Goal: Task Accomplishment & Management: Complete application form

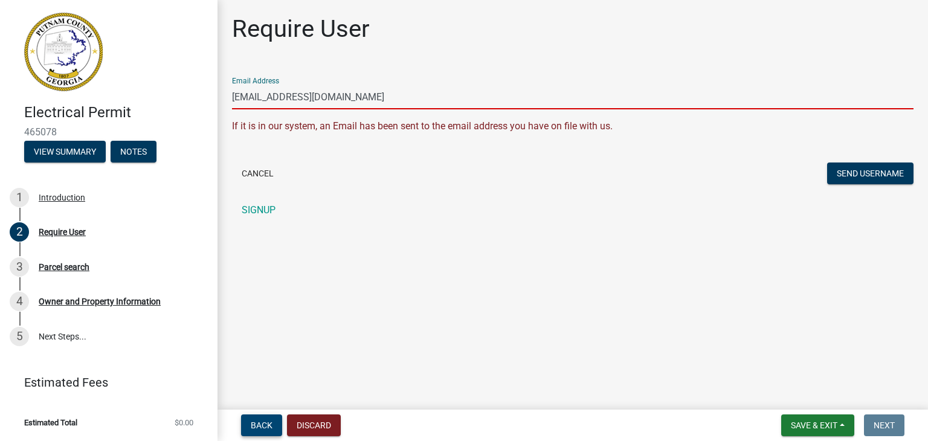
click at [266, 420] on span "Back" at bounding box center [262, 425] width 22 height 10
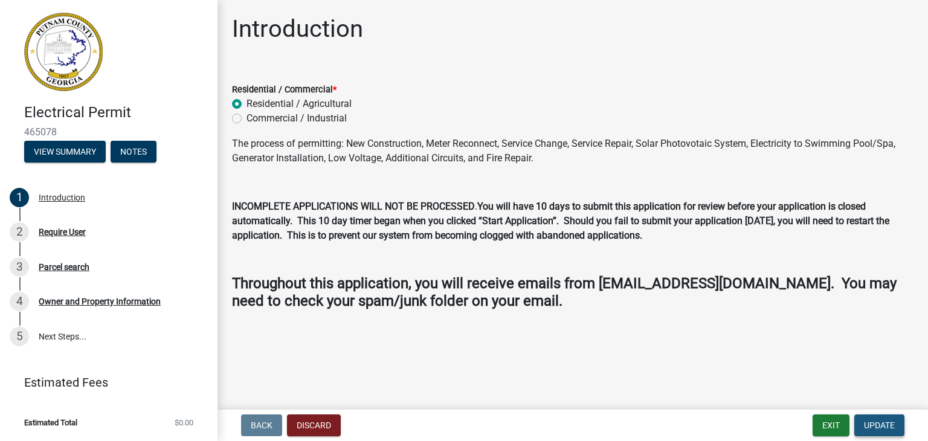
click at [882, 417] on button "Update" at bounding box center [879, 425] width 50 height 22
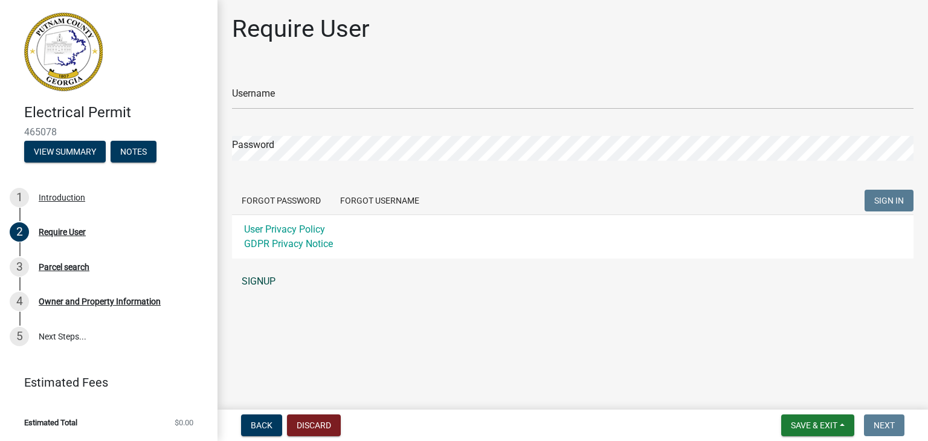
click at [260, 283] on link "SIGNUP" at bounding box center [572, 281] width 681 height 24
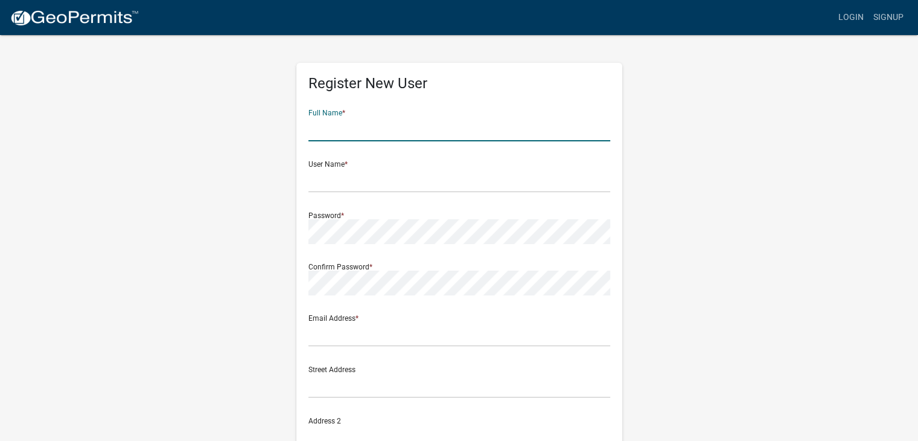
click at [393, 128] on input "text" at bounding box center [460, 129] width 302 height 25
type input "Joshua"
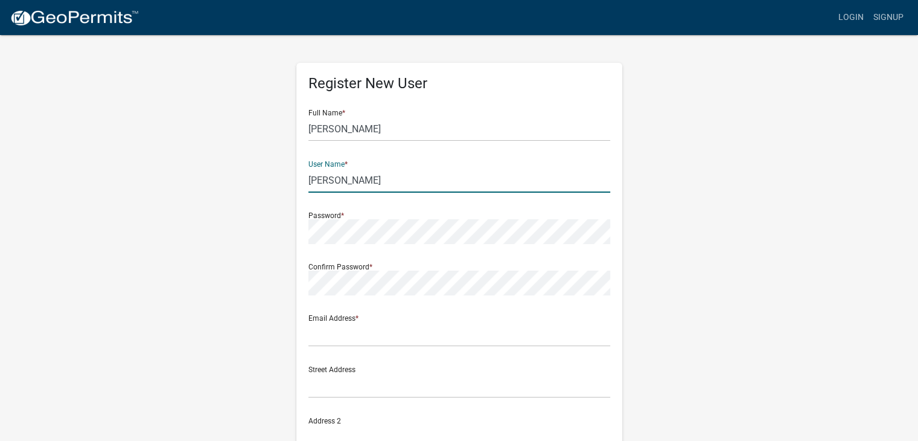
type input "Willis"
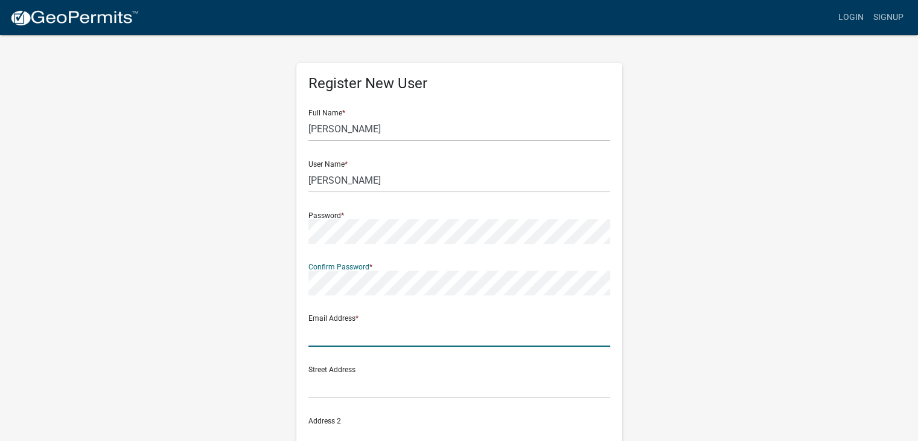
click at [397, 322] on input "text" at bounding box center [460, 334] width 302 height 25
type input "joshua.willis@pegelectrical.com"
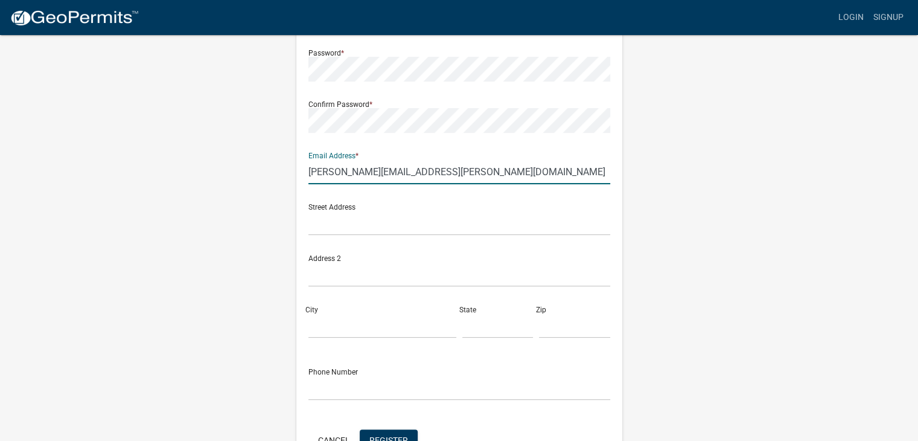
scroll to position [181, 0]
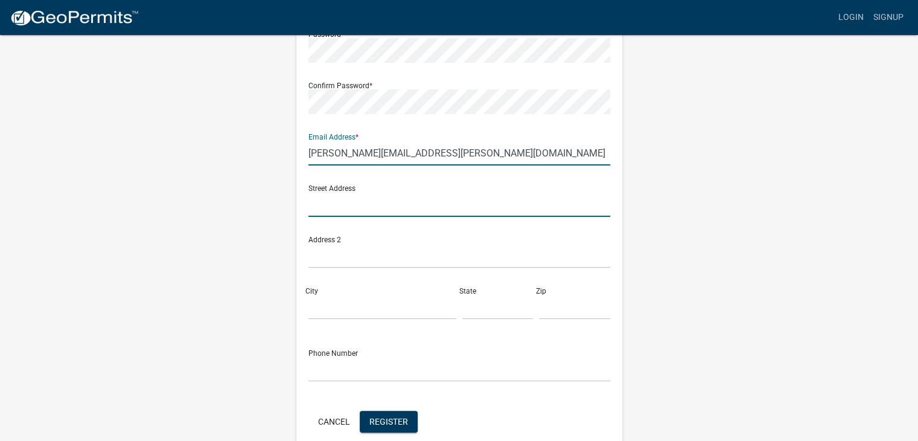
click at [356, 209] on input "text" at bounding box center [460, 204] width 302 height 25
type input "212 Regal Way West"
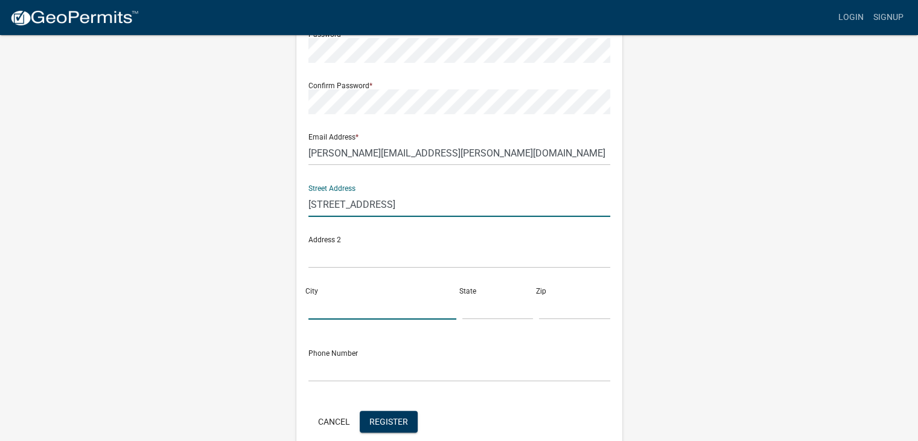
type input "McDonough"
type input "GA"
type input "30253"
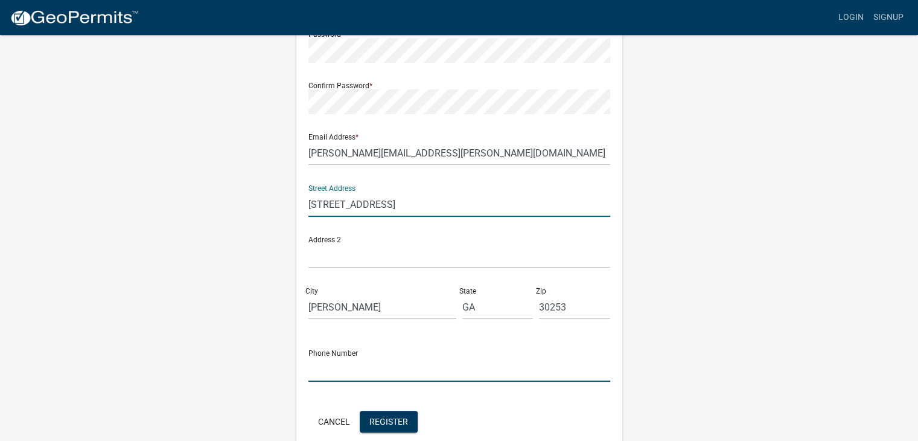
type input "6783470906"
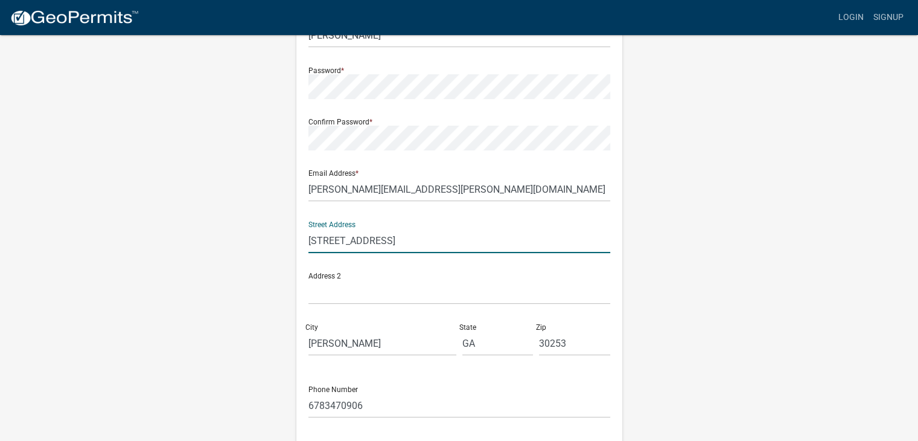
scroll to position [0, 0]
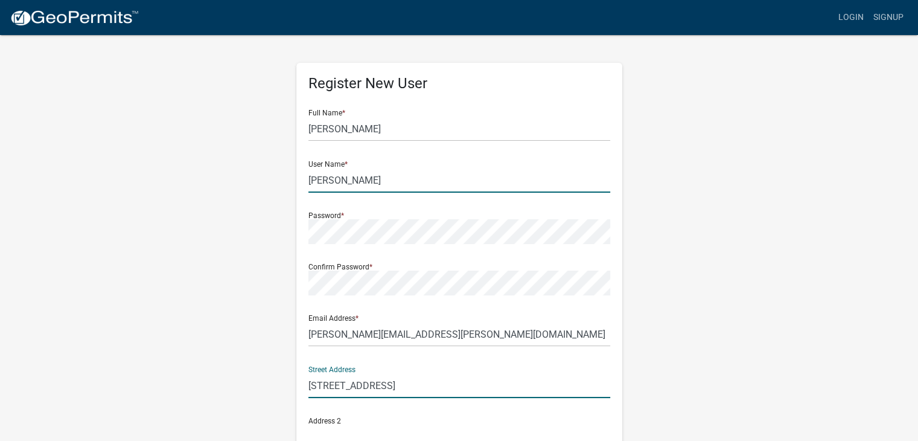
click at [365, 181] on input "Willis" at bounding box center [460, 180] width 302 height 25
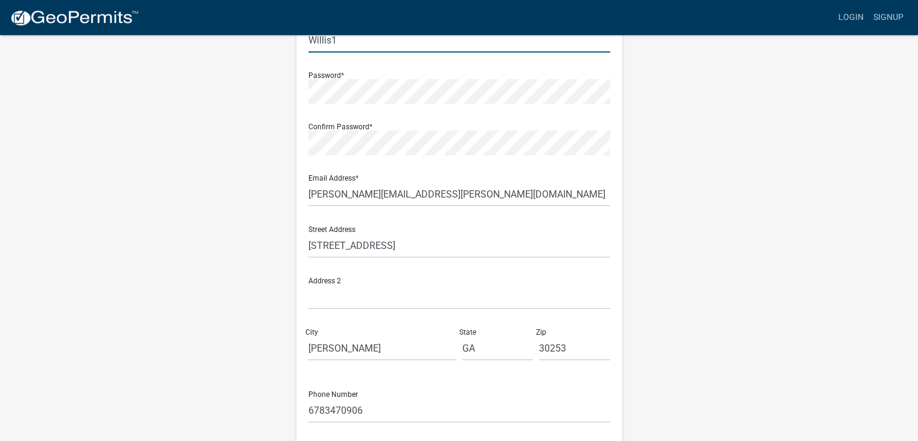
scroll to position [239, 0]
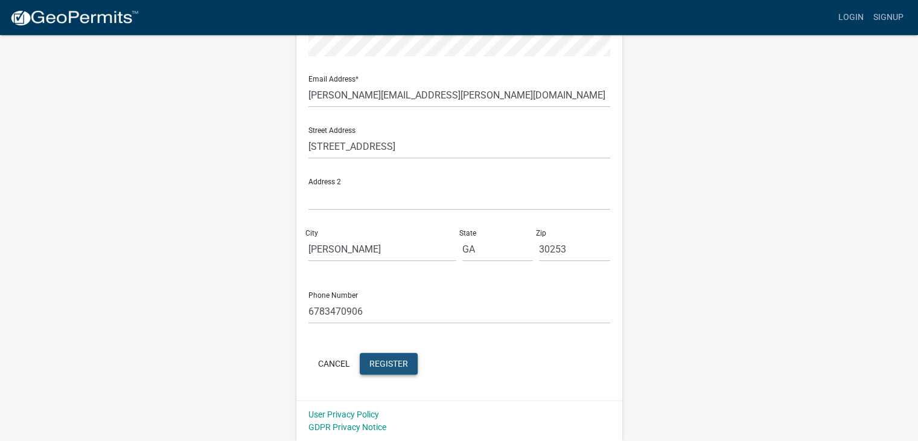
click at [400, 363] on span "Register" at bounding box center [389, 363] width 39 height 10
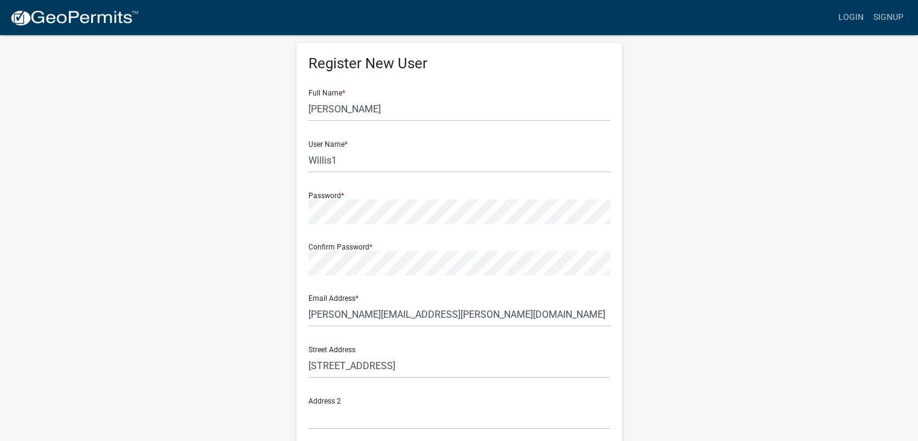
scroll to position [0, 0]
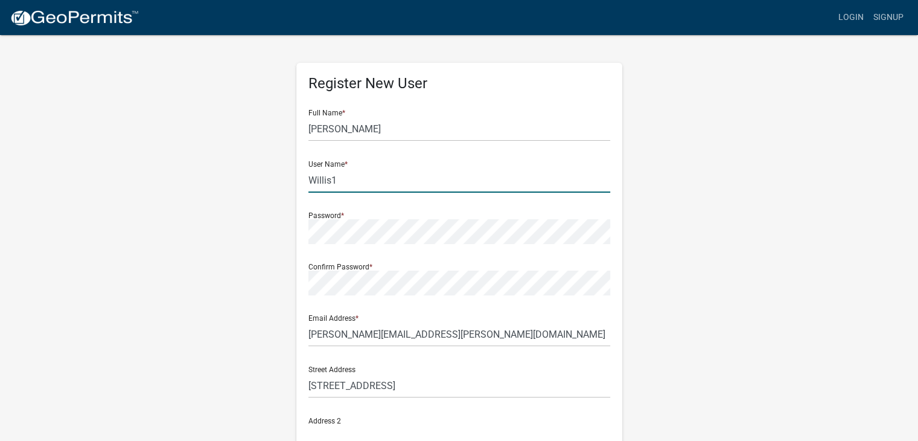
click at [359, 175] on input "Willis1" at bounding box center [460, 180] width 302 height 25
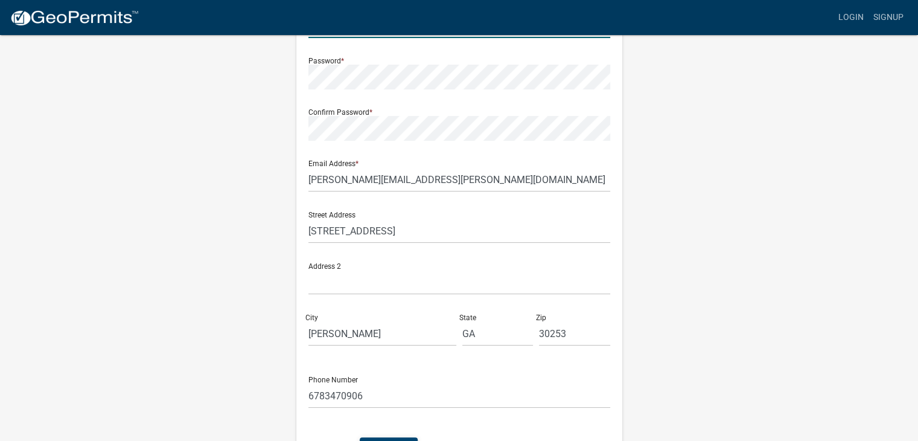
scroll to position [239, 0]
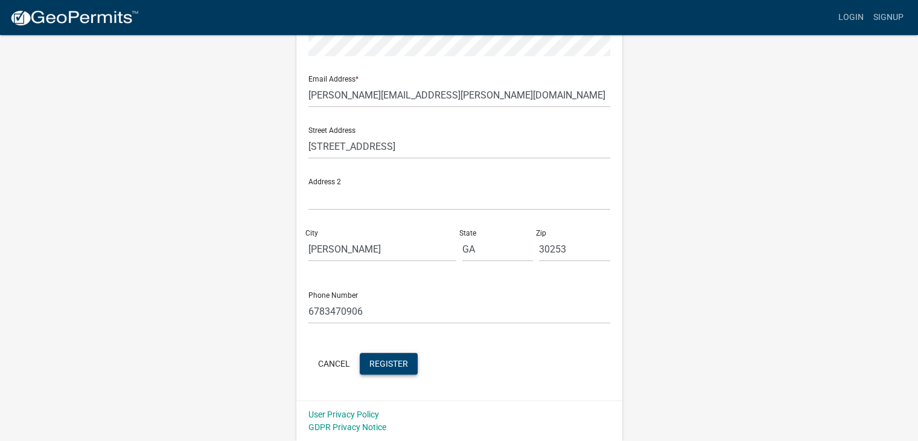
type input "Willis25"
click at [384, 372] on button "Register" at bounding box center [389, 364] width 58 height 22
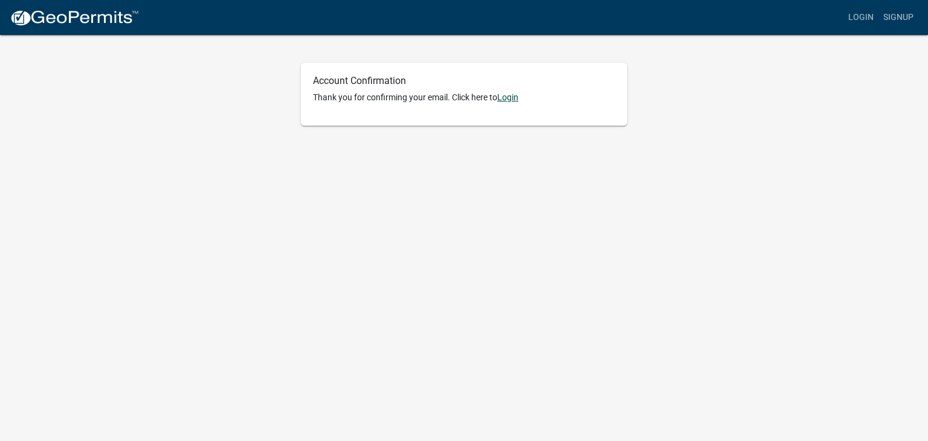
click at [502, 100] on link "Login" at bounding box center [507, 97] width 21 height 10
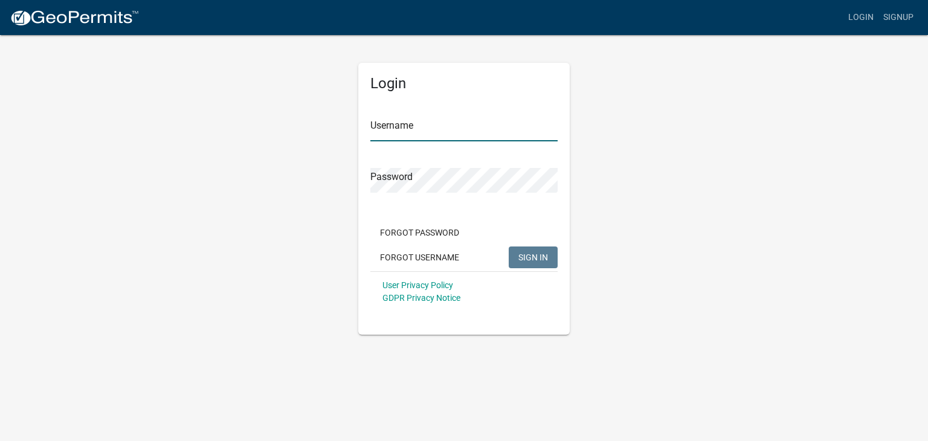
click at [447, 121] on input "Username" at bounding box center [463, 129] width 187 height 25
click at [440, 133] on input "Username" at bounding box center [463, 129] width 187 height 25
click at [508, 246] on button "SIGN IN" at bounding box center [532, 257] width 49 height 22
drag, startPoint x: 398, startPoint y: 130, endPoint x: 320, endPoint y: 146, distance: 79.3
click at [320, 146] on div "Login Username joshuawillis25 Password Forgot Password Forgot Username SIGN IN …" at bounding box center [464, 184] width 688 height 301
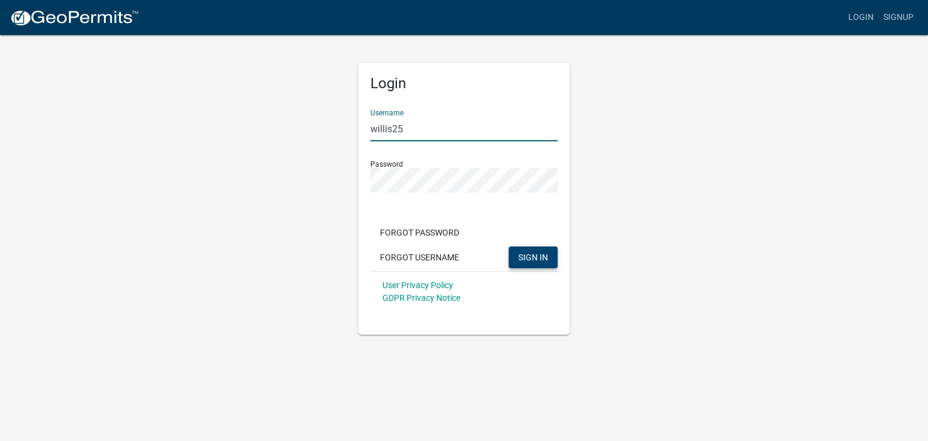
type input "willis25"
click at [522, 264] on button "SIGN IN" at bounding box center [532, 257] width 49 height 22
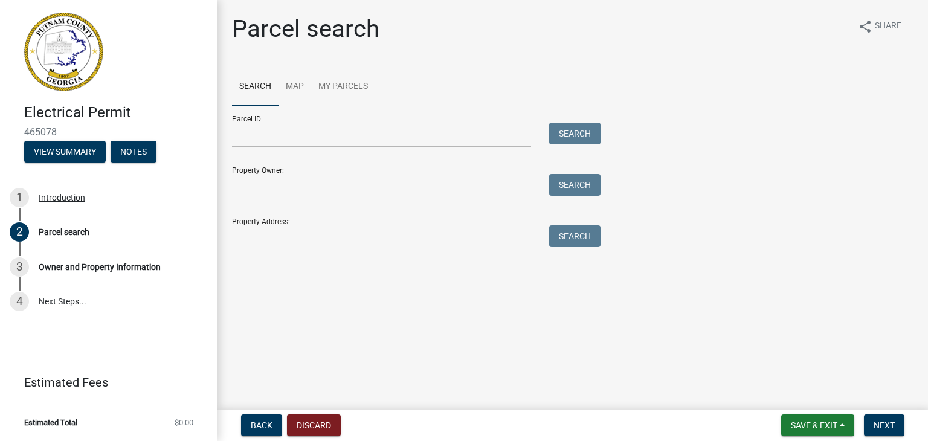
drag, startPoint x: 442, startPoint y: 80, endPoint x: 452, endPoint y: 56, distance: 26.8
click at [442, 80] on ul "Search Map My Parcels" at bounding box center [572, 87] width 681 height 38
click at [418, 251] on div "Parcel search share Share Search Map My Parcels Parcel ID: Search Property Owne…" at bounding box center [572, 137] width 699 height 246
click at [417, 241] on input "Property Address:" at bounding box center [381, 237] width 299 height 25
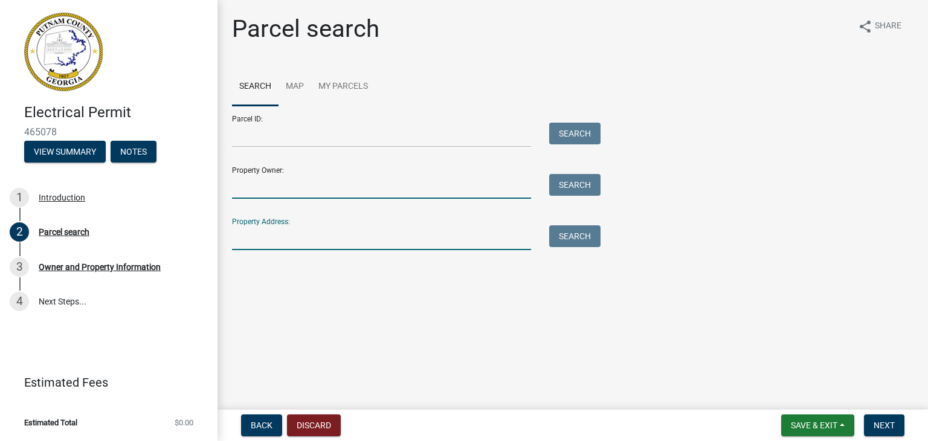
click at [401, 194] on input "Property Owner:" at bounding box center [381, 186] width 299 height 25
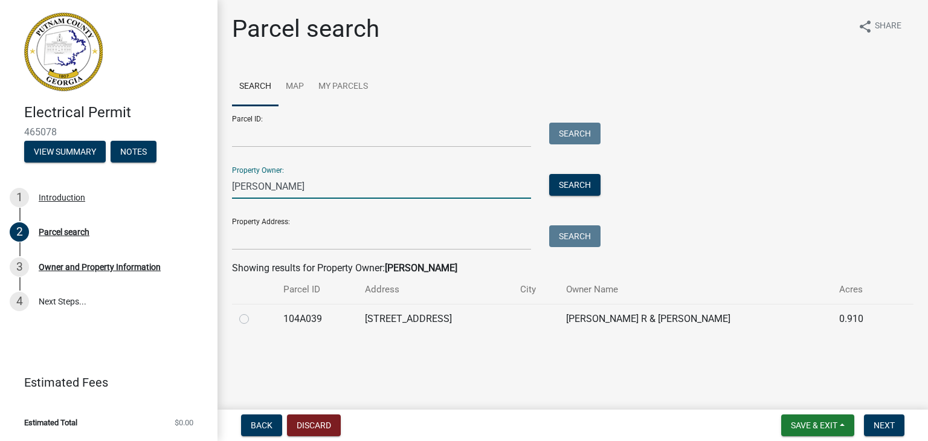
type input "scott nye"
click at [254, 312] on label at bounding box center [254, 312] width 0 height 0
click at [254, 316] on input "radio" at bounding box center [258, 316] width 8 height 8
radio input "true"
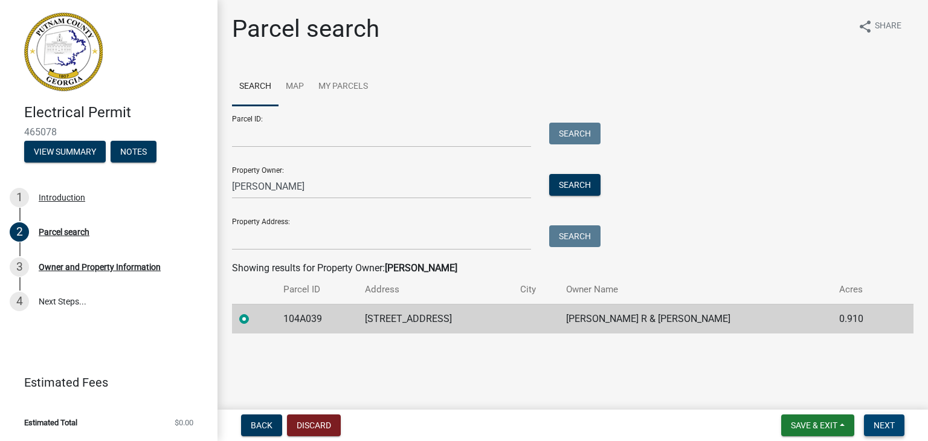
click at [868, 430] on button "Next" at bounding box center [884, 425] width 40 height 22
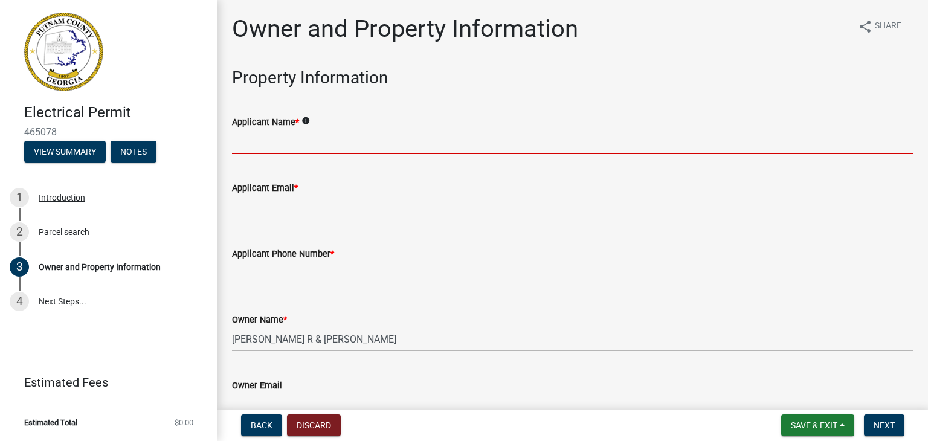
click at [361, 144] on input "Applicant Name *" at bounding box center [572, 141] width 681 height 25
type input "Joshua Willis"
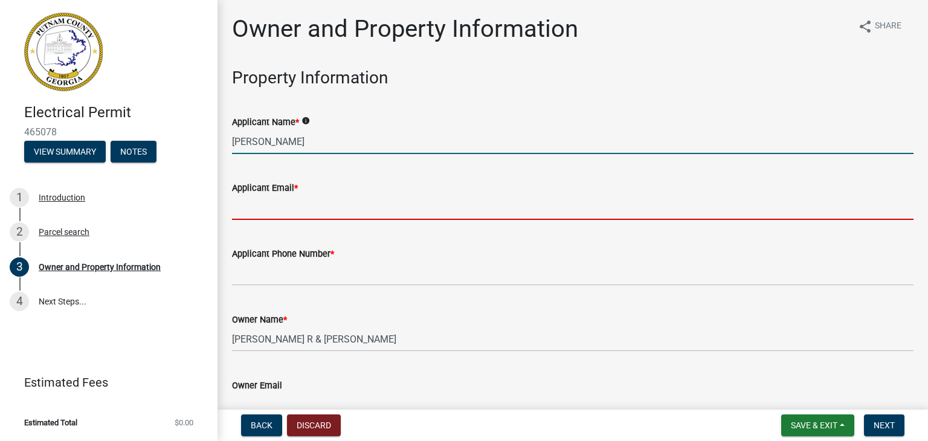
type input "jwillis10282015@gmail.com"
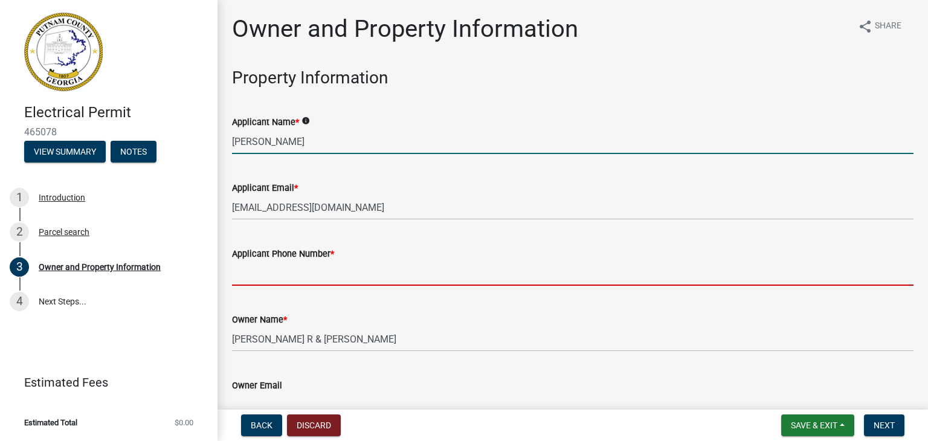
type input "6783470906"
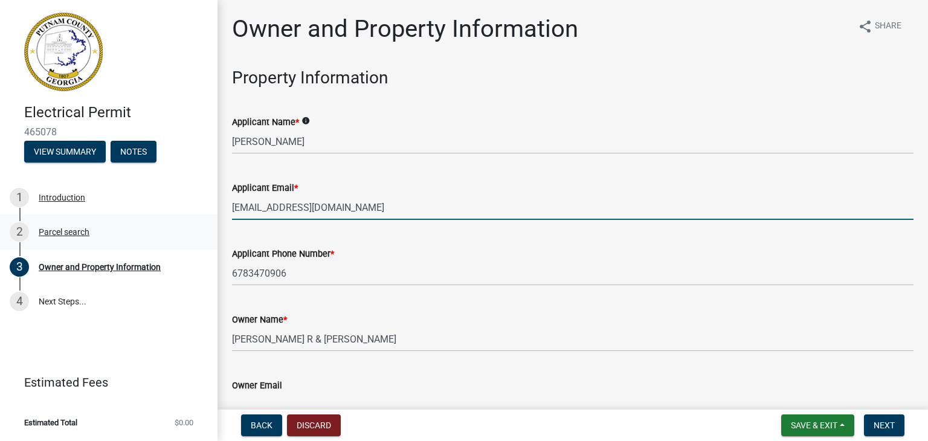
drag, startPoint x: 372, startPoint y: 208, endPoint x: 184, endPoint y: 216, distance: 188.0
click at [184, 216] on div "Electrical Permit 465078 View Summary Notes 1 Introduction 2 Parcel search 3 Ow…" at bounding box center [464, 220] width 928 height 441
type input "joshua.willis@pegelectrical.com"
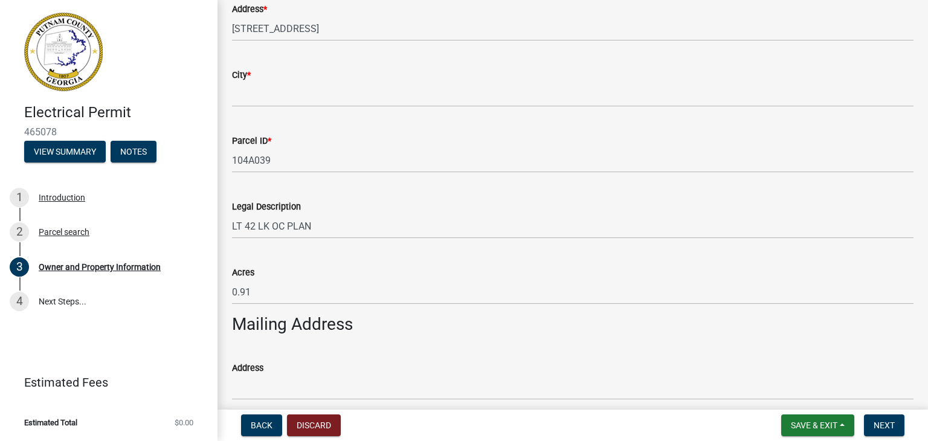
scroll to position [423, 0]
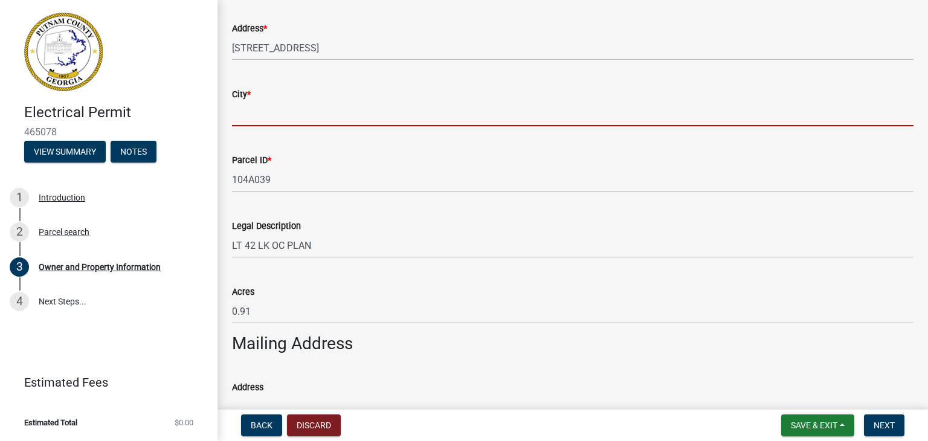
click at [310, 118] on input "City *" at bounding box center [572, 113] width 681 height 25
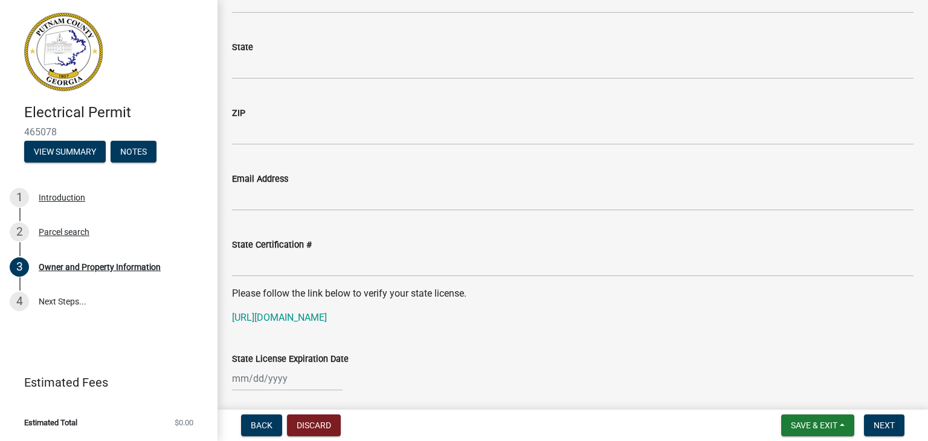
scroll to position [1449, 0]
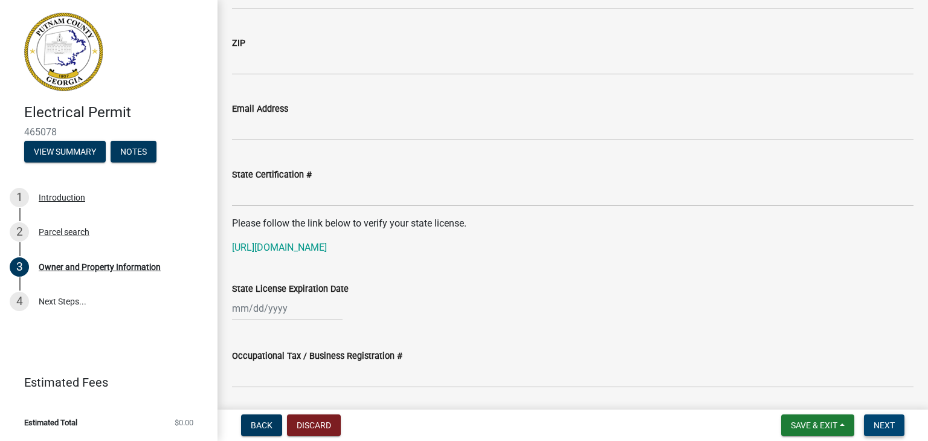
type input "Eatonton"
click at [872, 428] on button "Next" at bounding box center [884, 425] width 40 height 22
click at [877, 426] on span "Next" at bounding box center [883, 425] width 21 height 10
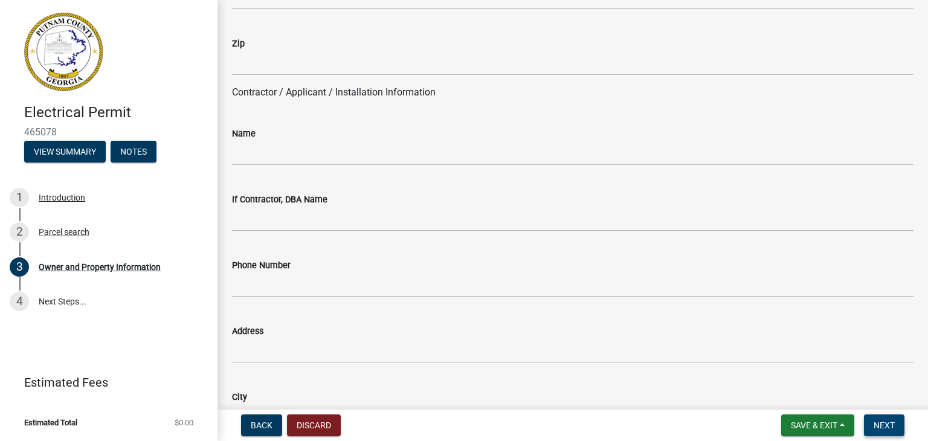
scroll to position [1027, 0]
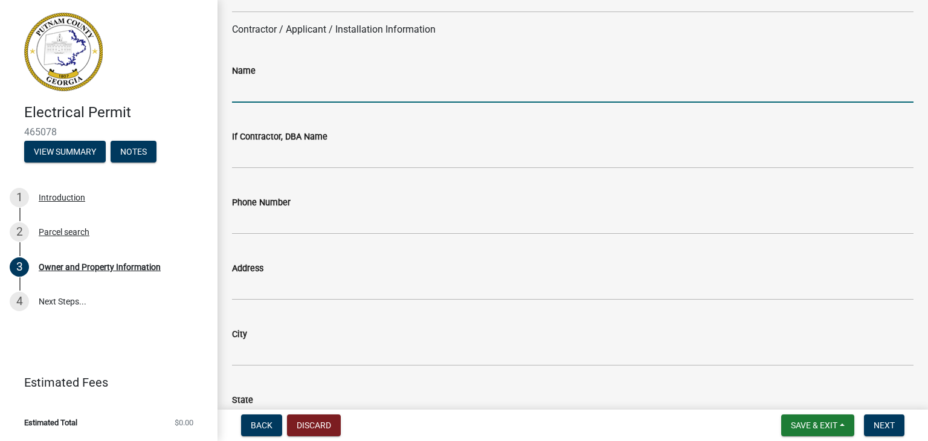
click at [301, 94] on input "Name" at bounding box center [572, 90] width 681 height 25
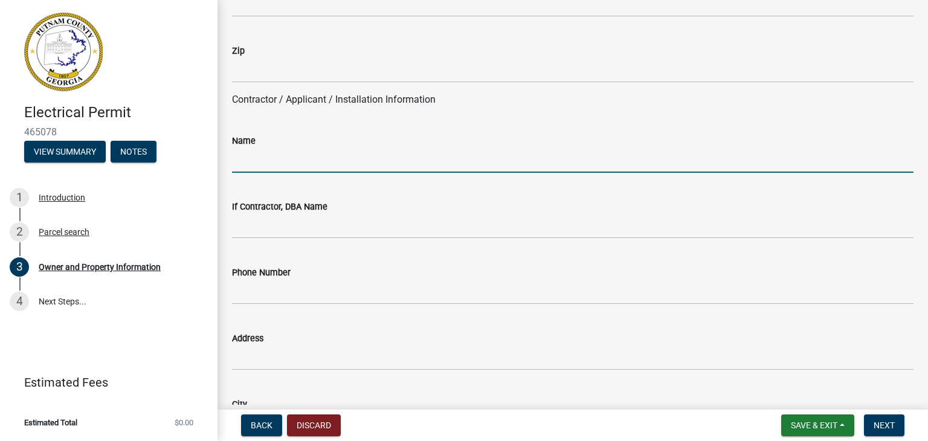
scroll to position [845, 0]
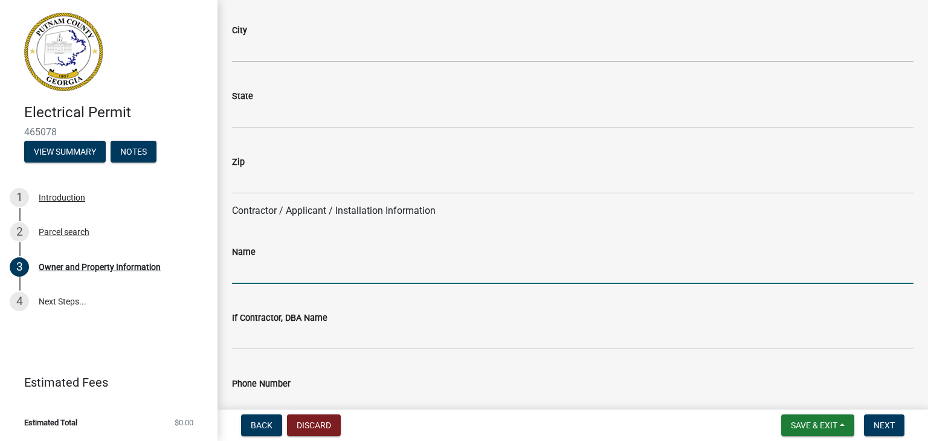
click at [431, 265] on input "Name" at bounding box center [572, 271] width 681 height 25
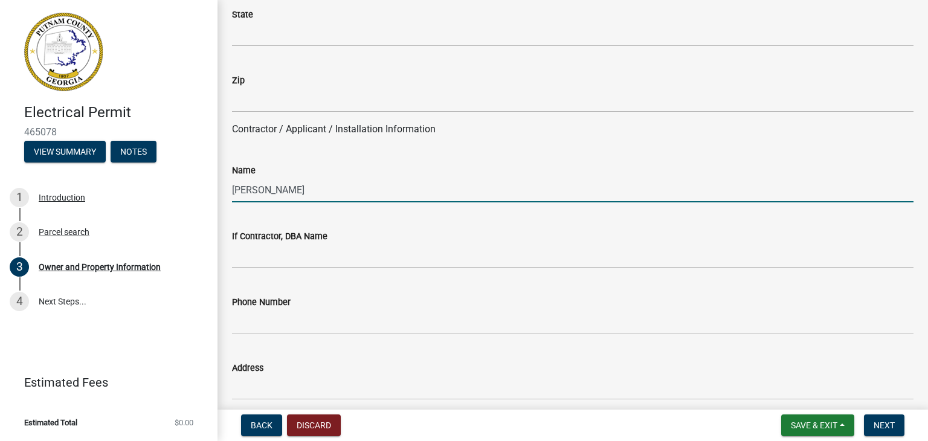
scroll to position [966, 0]
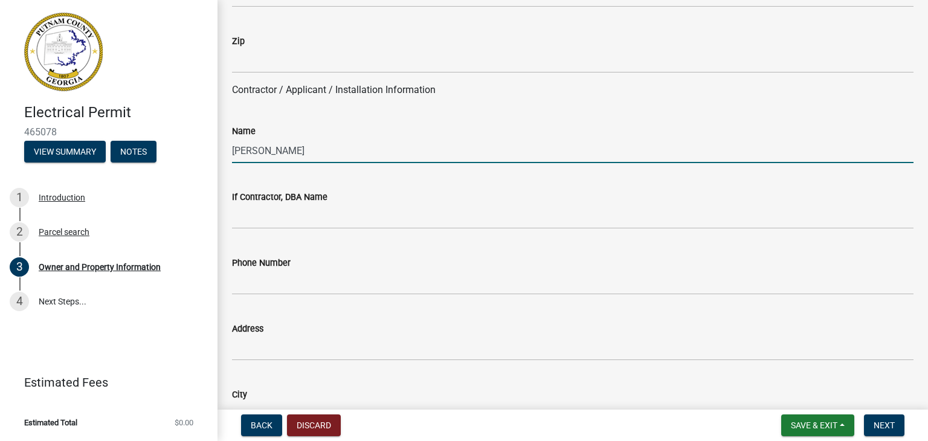
type input "Joshua Willis"
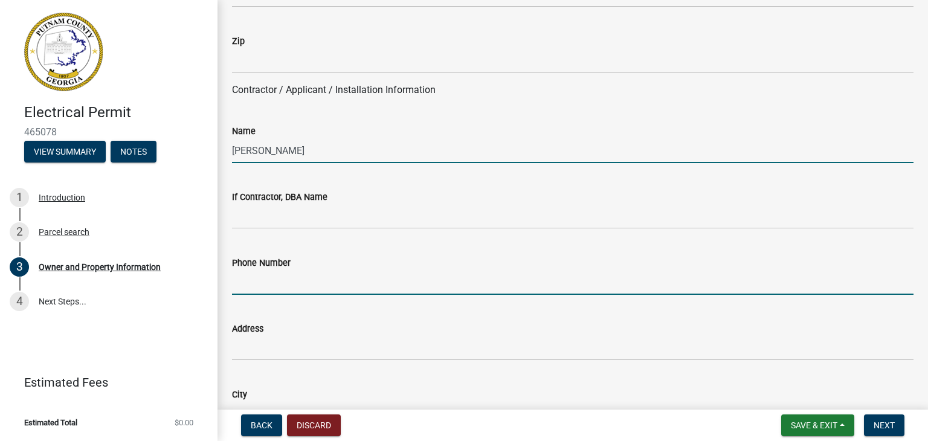
click at [237, 274] on input "Phone Number" at bounding box center [572, 282] width 681 height 25
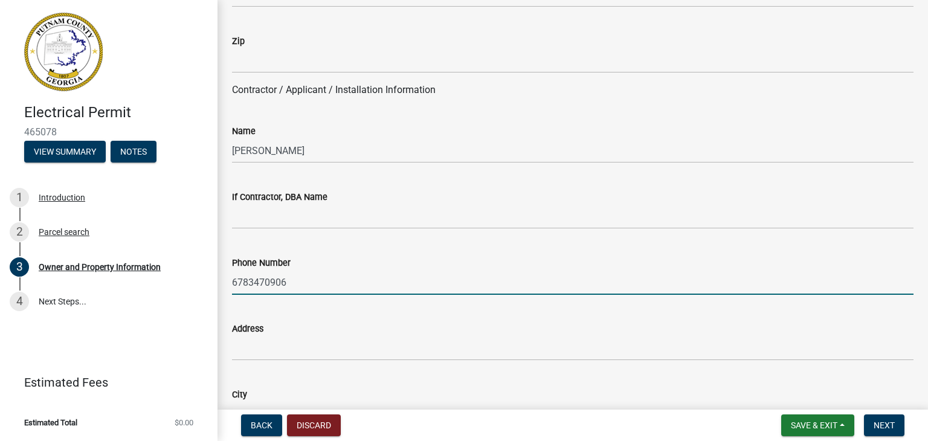
type input "6783470906"
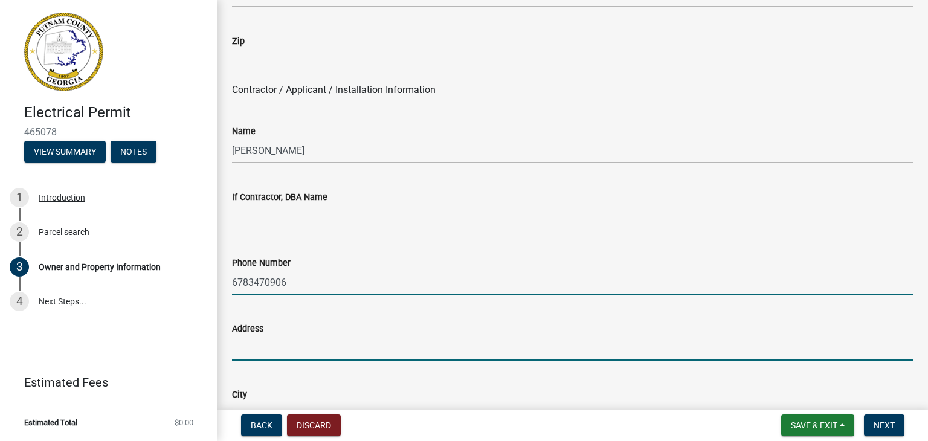
click at [262, 353] on input "Address" at bounding box center [572, 348] width 681 height 25
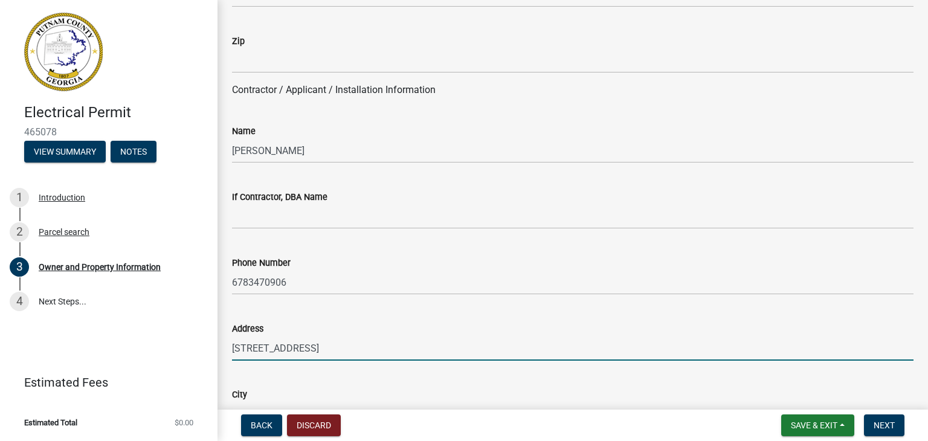
type input "212 Regal Way West"
type input "McDonough"
type input "GA"
type input "30253"
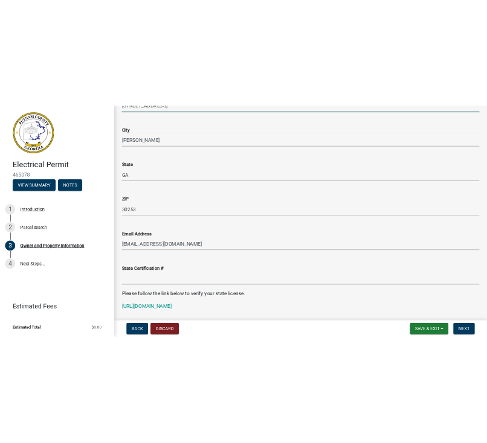
scroll to position [1329, 0]
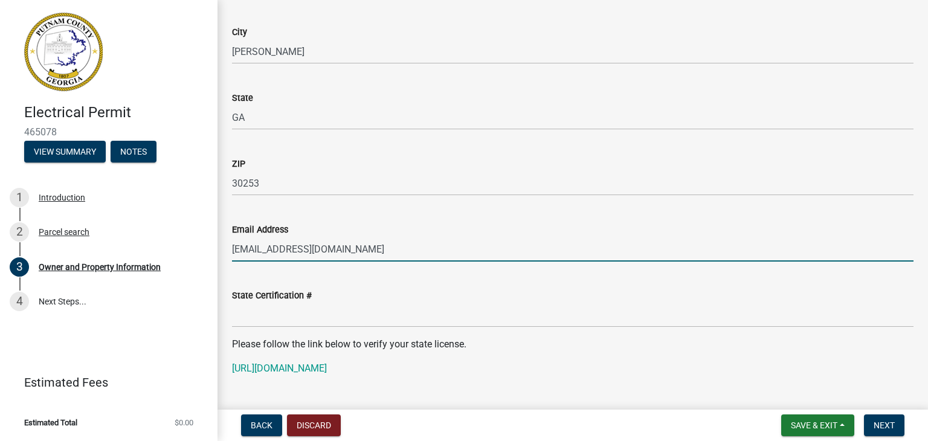
drag, startPoint x: 370, startPoint y: 252, endPoint x: 229, endPoint y: 252, distance: 141.3
click at [229, 252] on div "Email Address jwillis10282015@gmail.com" at bounding box center [572, 233] width 699 height 56
type input "joshua.willis@pegelectrical.com"
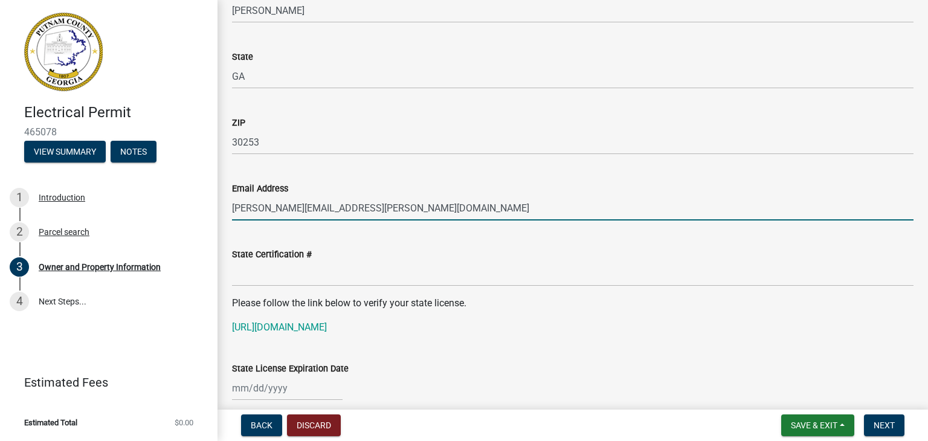
scroll to position [1389, 0]
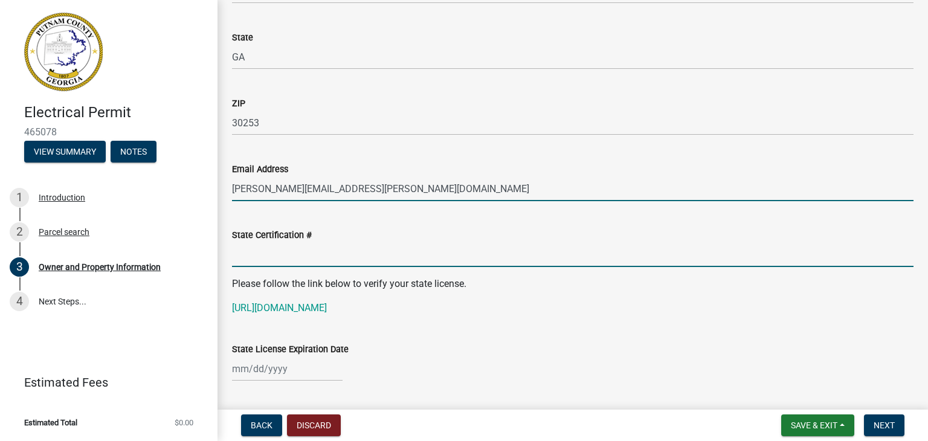
click at [401, 252] on input "State Certification #" at bounding box center [572, 254] width 681 height 25
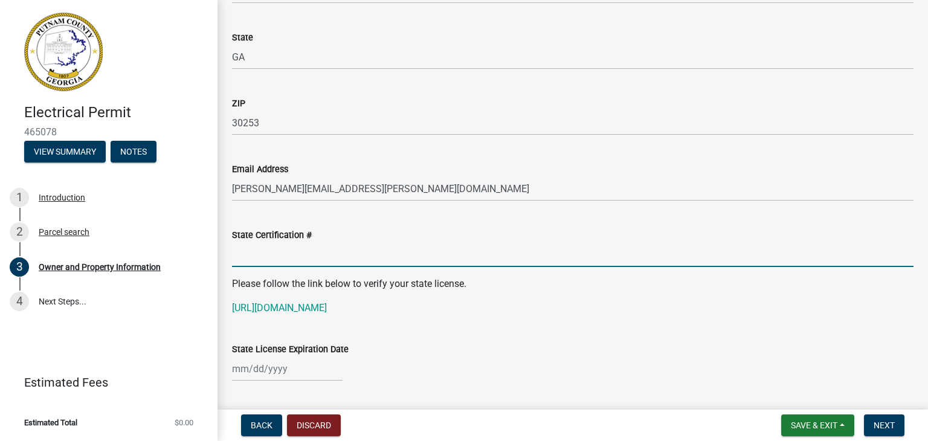
paste input "EN216638"
type input "EN216638"
click at [327, 312] on link "https://verify.sos.ga.gov/verification/" at bounding box center [279, 307] width 95 height 11
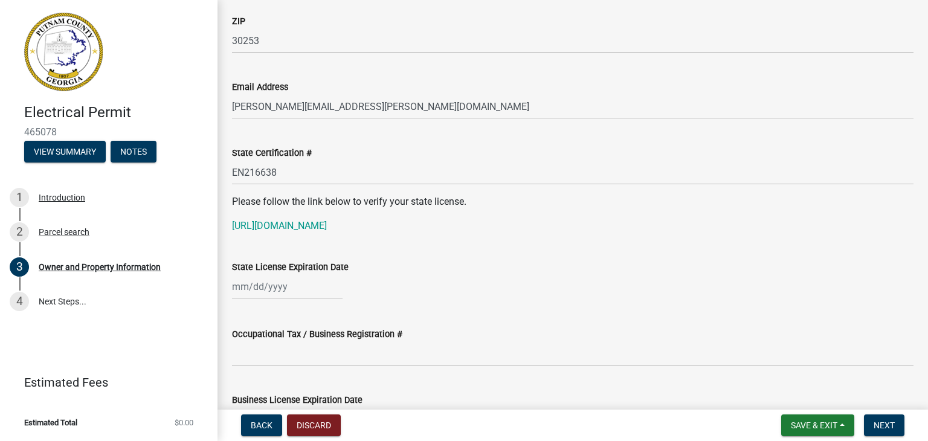
scroll to position [1510, 0]
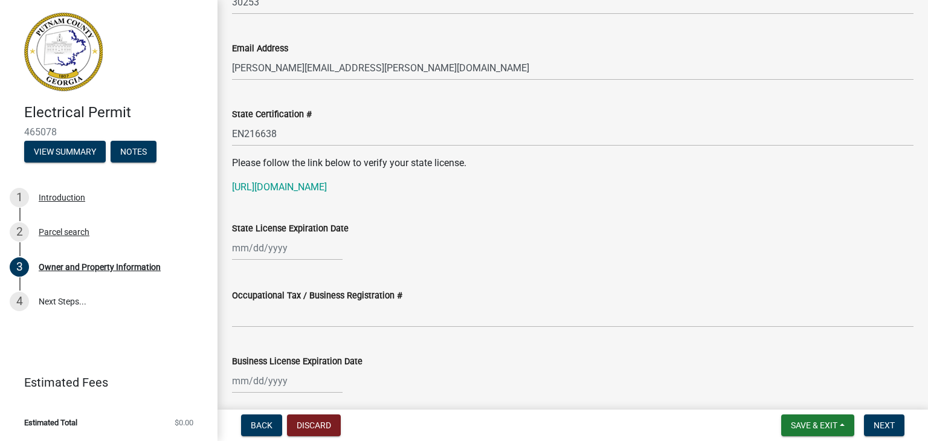
click at [283, 251] on div at bounding box center [287, 248] width 111 height 25
select select "8"
select select "2025"
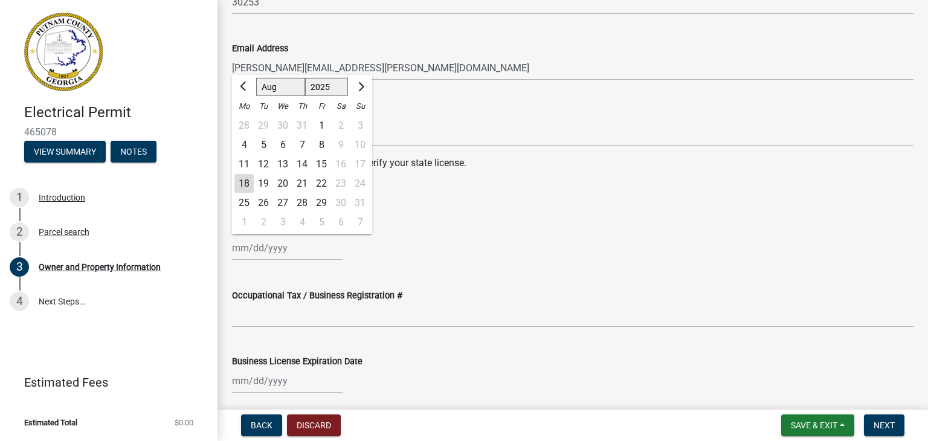
click at [385, 218] on div "State License Expiration Date Jan Feb Mar Apr May Jun Jul Aug Sep Oct Nov Dec 1…" at bounding box center [572, 232] width 681 height 56
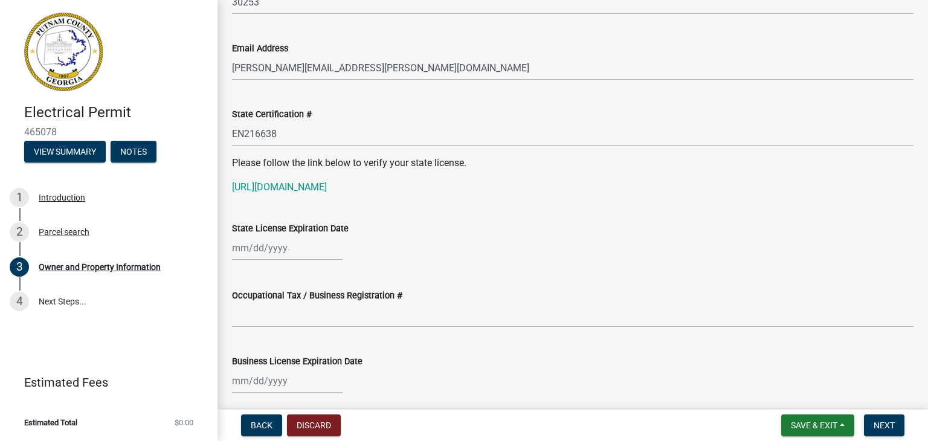
click at [313, 231] on label "State License Expiration Date" at bounding box center [290, 229] width 117 height 8
click at [313, 236] on input "State License Expiration Date" at bounding box center [287, 248] width 111 height 25
select select "8"
select select "2025"
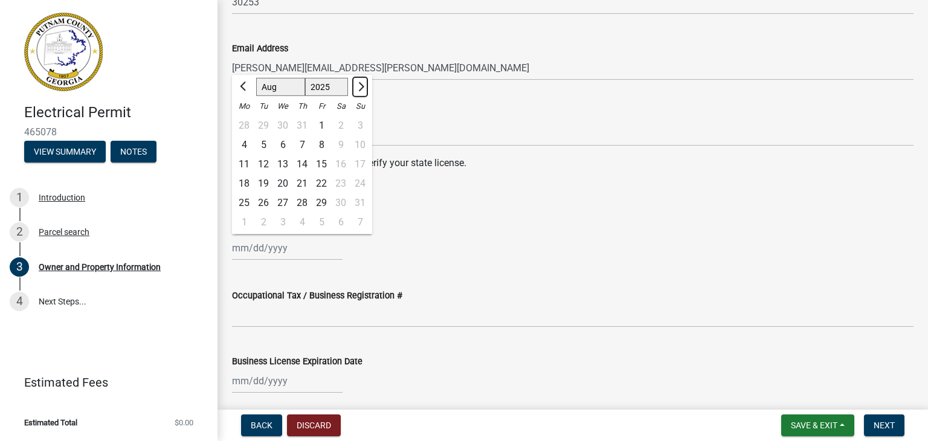
click at [358, 90] on button "Next month" at bounding box center [360, 86] width 14 height 19
select select "9"
click at [343, 85] on select "1525 1526 1527 1528 1529 1530 1531 1532 1533 1534 1535 1536 1537 1538 1539 1540…" at bounding box center [326, 87] width 43 height 18
select select "2026"
click at [305, 78] on select "1525 1526 1527 1528 1529 1530 1531 1532 1533 1534 1535 1536 1537 1538 1539 1540…" at bounding box center [326, 87] width 43 height 18
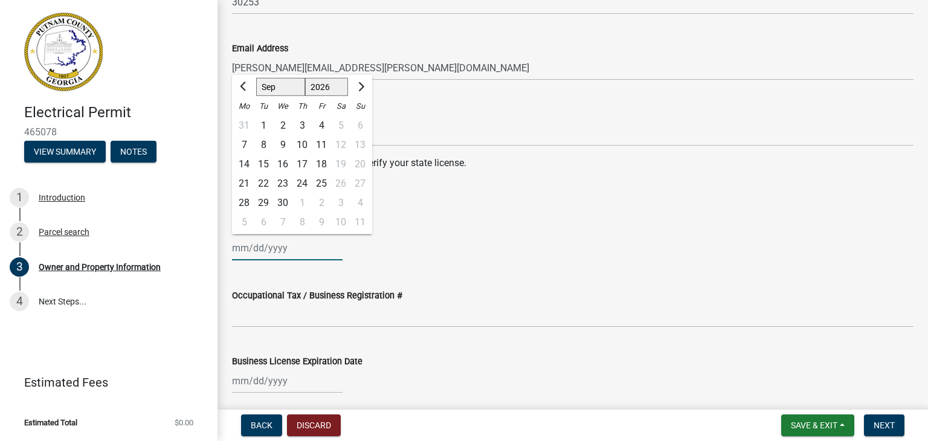
click at [292, 91] on select "Jan Feb Mar Apr May Jun Jul Aug Sep Oct Nov Dec" at bounding box center [280, 87] width 49 height 18
select select "6"
click at [256, 78] on select "Jan Feb Mar Apr May Jun Jul Aug Sep Oct Nov Dec" at bounding box center [280, 87] width 49 height 18
click at [266, 202] on div "30" at bounding box center [263, 202] width 19 height 19
type input "06/30/2026"
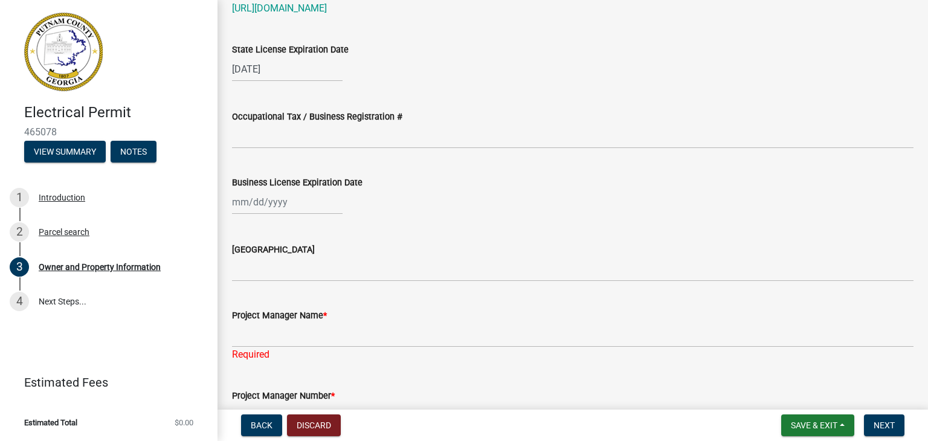
scroll to position [1751, 0]
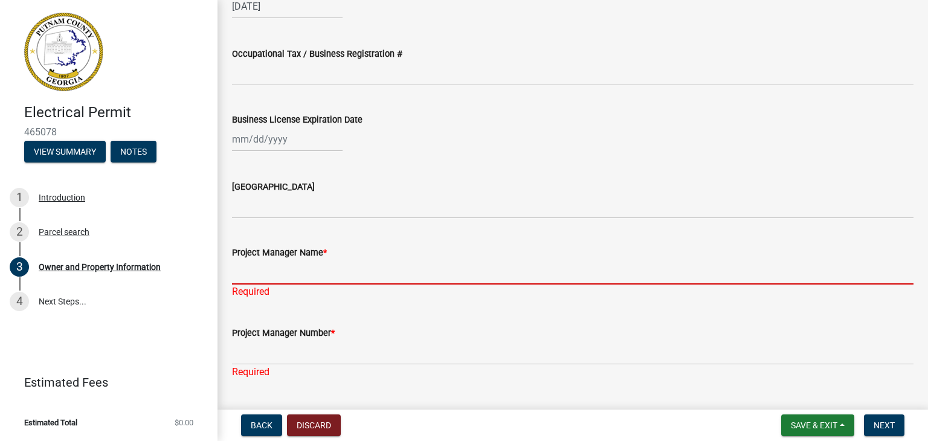
click at [336, 269] on input "Project Manager Name *" at bounding box center [572, 272] width 681 height 25
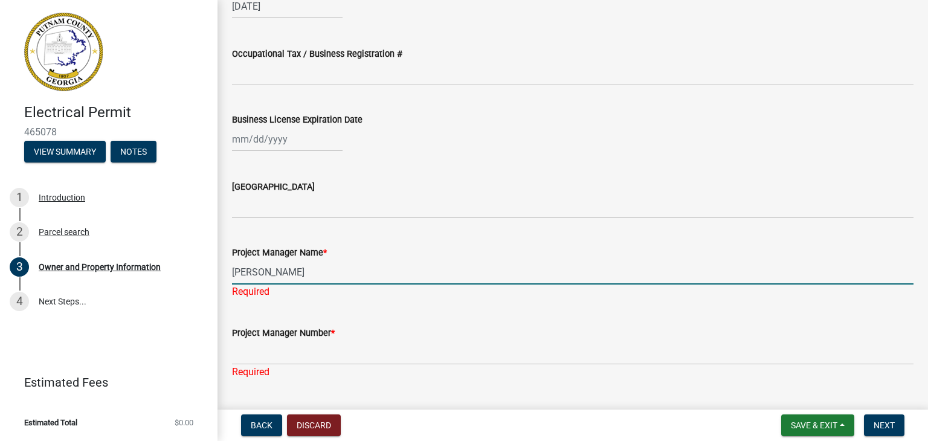
type input "Joseph Lancaster"
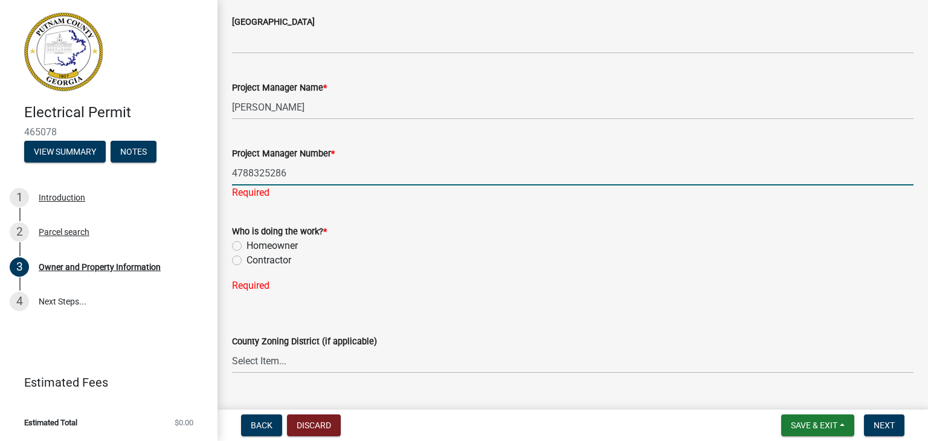
scroll to position [1932, 0]
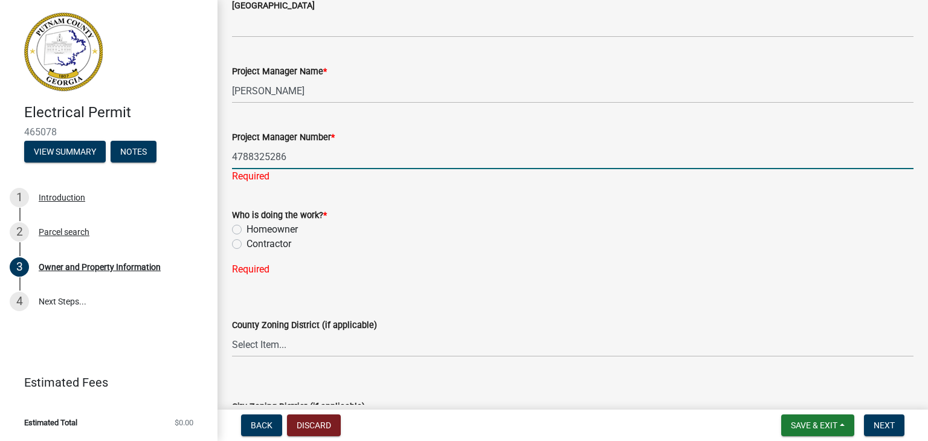
type input "4788325286"
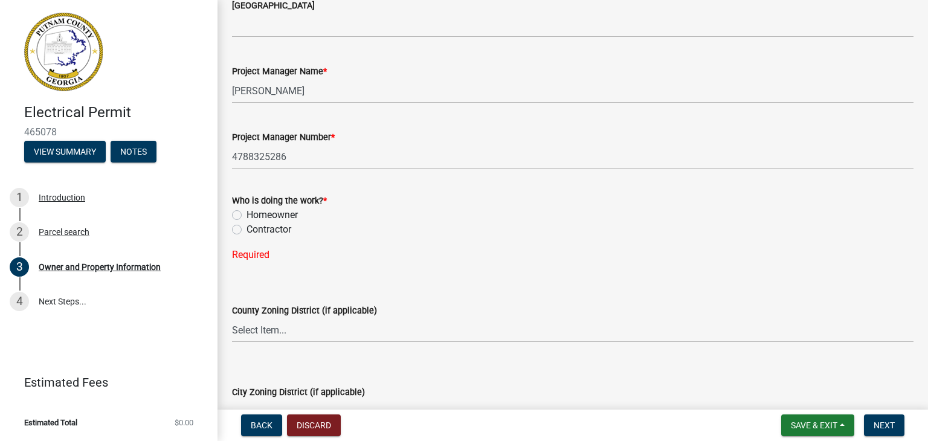
click at [263, 249] on div "Who is doing the work? * Homeowner Contractor Required" at bounding box center [572, 220] width 681 height 83
click at [242, 237] on div "Who is doing the work? * Homeowner Contractor Required" at bounding box center [572, 220] width 681 height 83
click at [243, 229] on div "Contractor" at bounding box center [572, 229] width 681 height 14
click at [246, 230] on label "Contractor" at bounding box center [268, 229] width 45 height 14
click at [246, 230] on input "Contractor" at bounding box center [250, 226] width 8 height 8
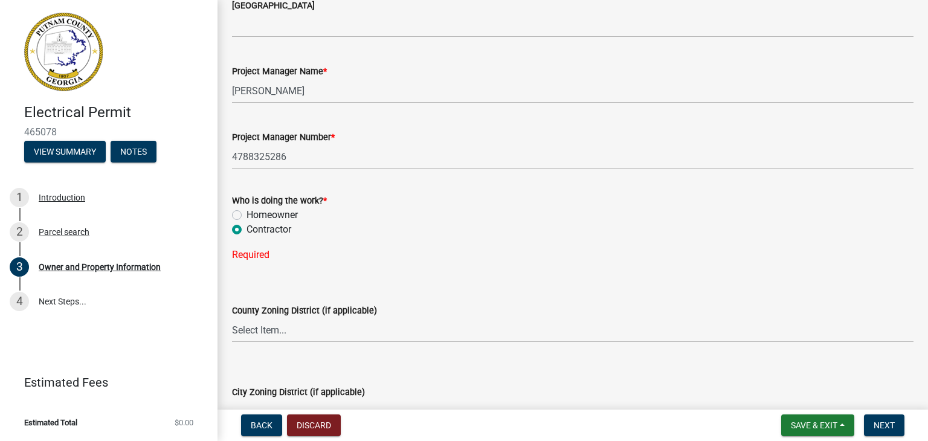
radio input "true"
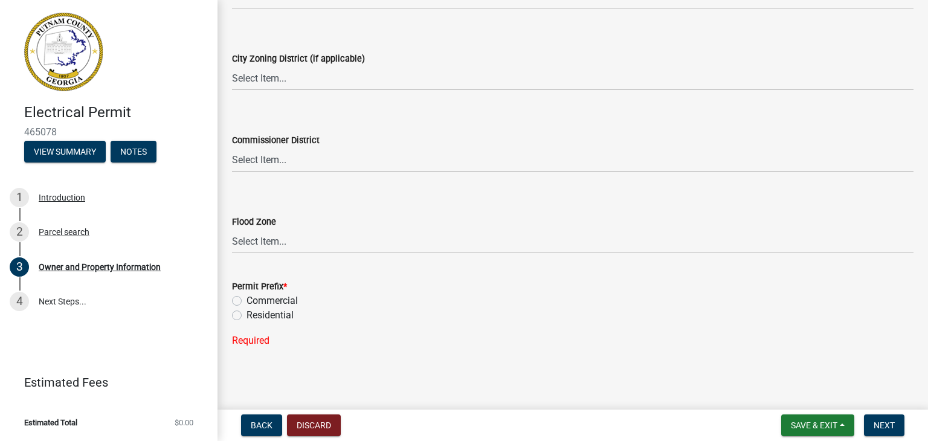
scroll to position [2242, 0]
click at [258, 312] on label "Residential" at bounding box center [269, 315] width 47 height 14
click at [254, 312] on input "Residential" at bounding box center [250, 312] width 8 height 8
radio input "true"
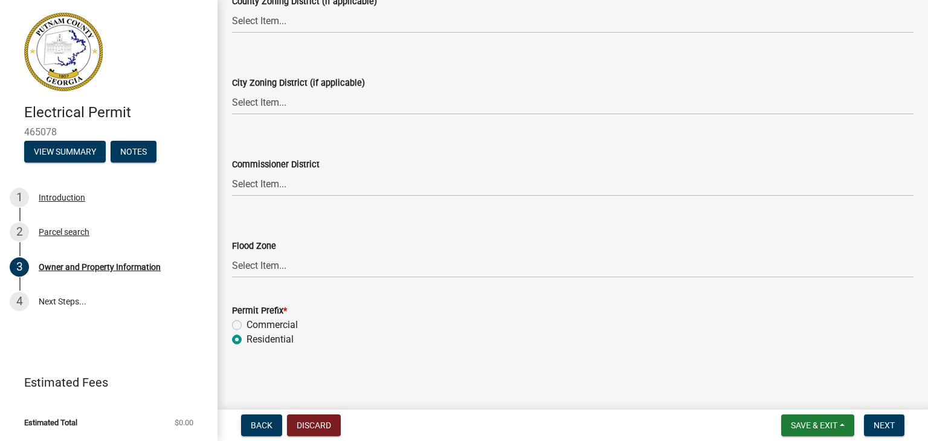
scroll to position [2217, 0]
click at [831, 423] on span "Save & Exit" at bounding box center [813, 425] width 46 height 10
click at [799, 356] on button "Save" at bounding box center [805, 364] width 97 height 29
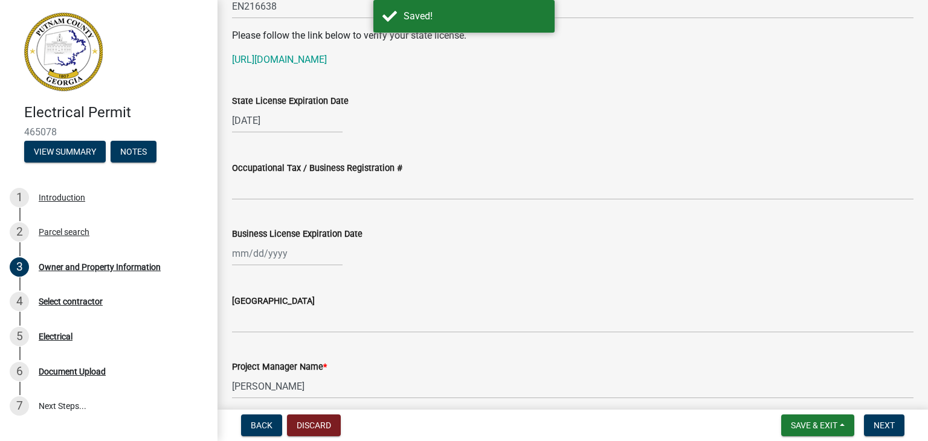
scroll to position [1751, 0]
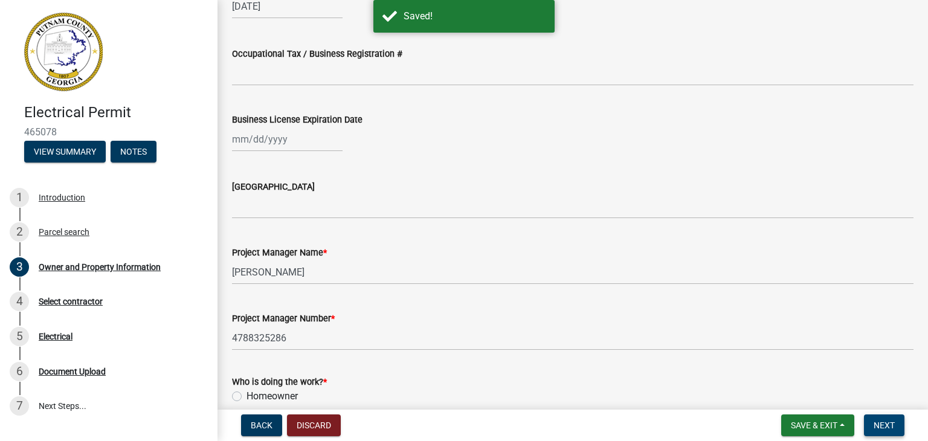
click at [873, 422] on span "Next" at bounding box center [883, 425] width 21 height 10
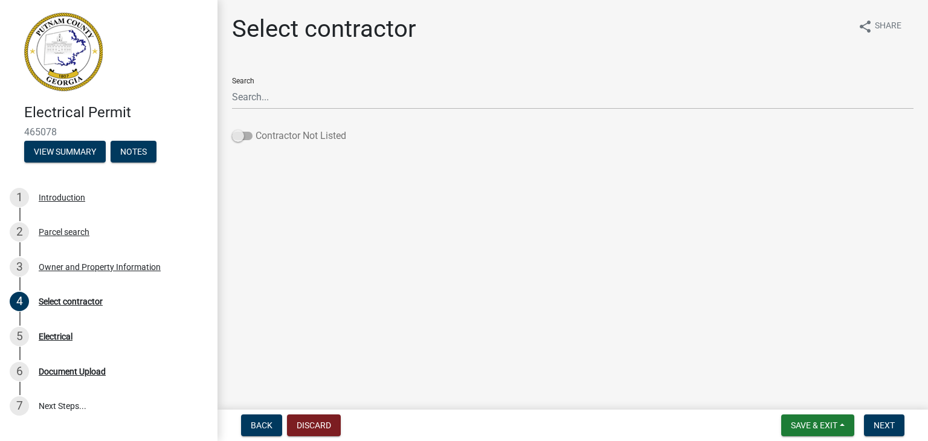
click at [242, 138] on span at bounding box center [242, 136] width 21 height 8
click at [255, 129] on input "Contractor Not Listed" at bounding box center [255, 129] width 0 height 0
click at [242, 138] on span at bounding box center [242, 136] width 21 height 8
click at [255, 129] on input "Contractor Not Listed" at bounding box center [255, 129] width 0 height 0
click at [242, 138] on span at bounding box center [242, 136] width 21 height 8
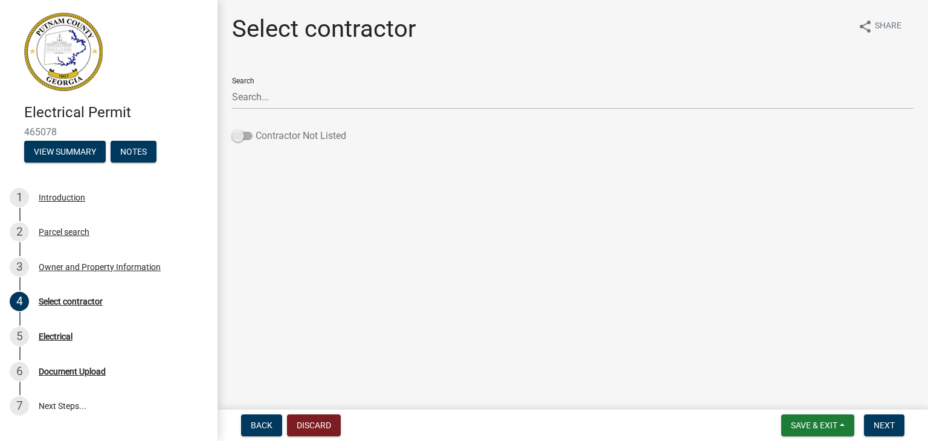
click at [255, 129] on input "Contractor Not Listed" at bounding box center [255, 129] width 0 height 0
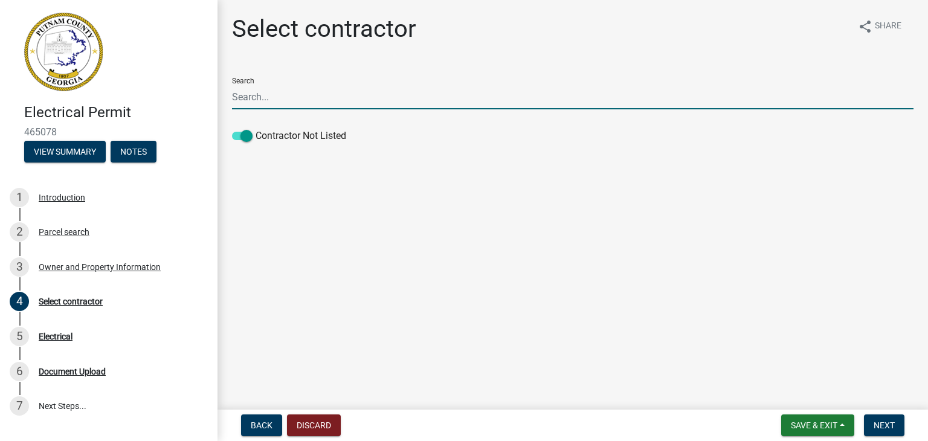
click at [402, 93] on input "Search" at bounding box center [572, 97] width 681 height 25
click at [880, 422] on span "Next" at bounding box center [883, 425] width 21 height 10
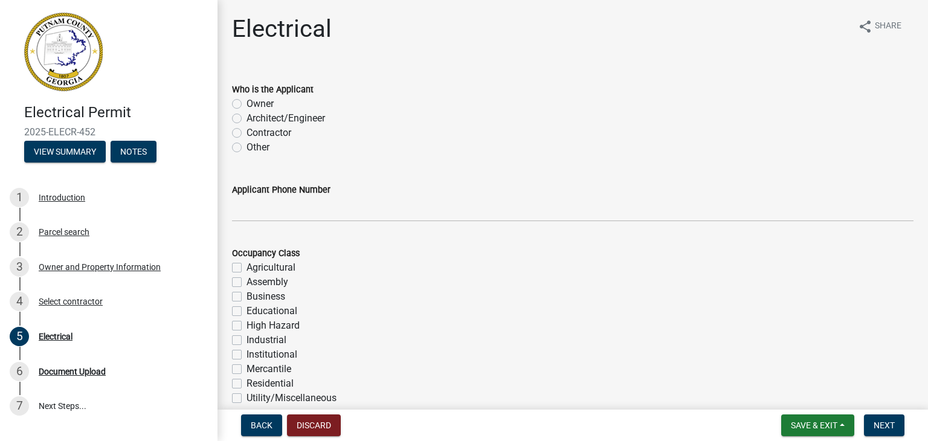
click at [242, 129] on div "Contractor" at bounding box center [572, 133] width 681 height 14
click at [246, 133] on label "Contractor" at bounding box center [268, 133] width 45 height 14
click at [246, 133] on input "Contractor" at bounding box center [250, 130] width 8 height 8
radio input "true"
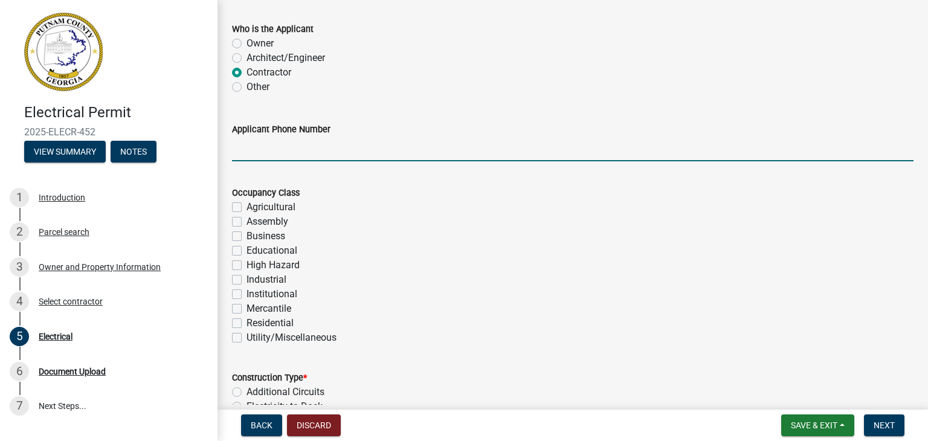
click at [276, 153] on input "Applicant Phone Number" at bounding box center [572, 148] width 681 height 25
type input "6783470906"
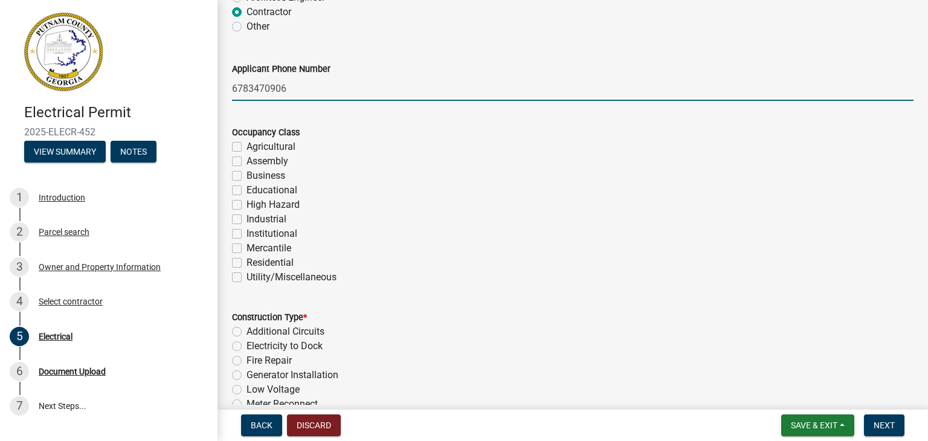
scroll to position [181, 0]
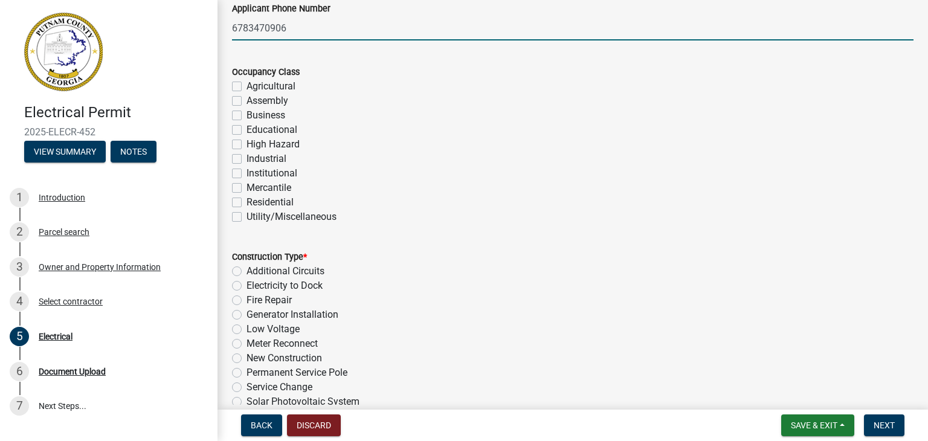
click at [246, 158] on label "Industrial" at bounding box center [266, 159] width 40 height 14
click at [246, 158] on input "Industrial" at bounding box center [250, 156] width 8 height 8
checkbox input "true"
checkbox input "false"
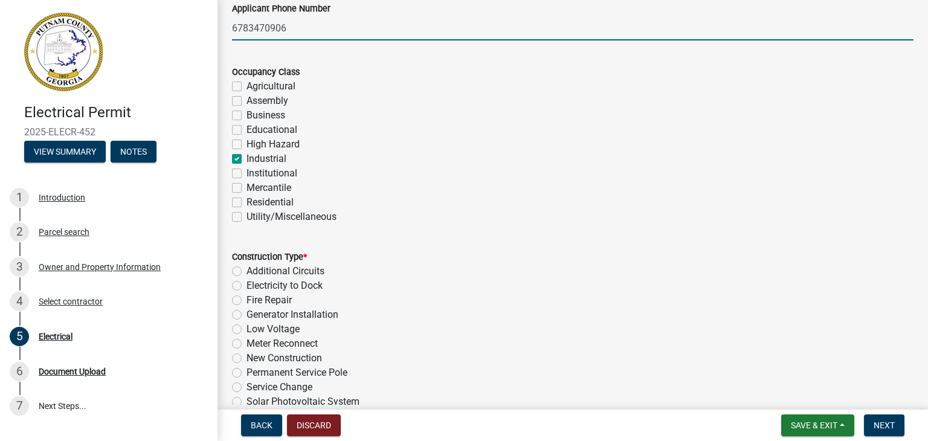
checkbox input "false"
checkbox input "true"
checkbox input "false"
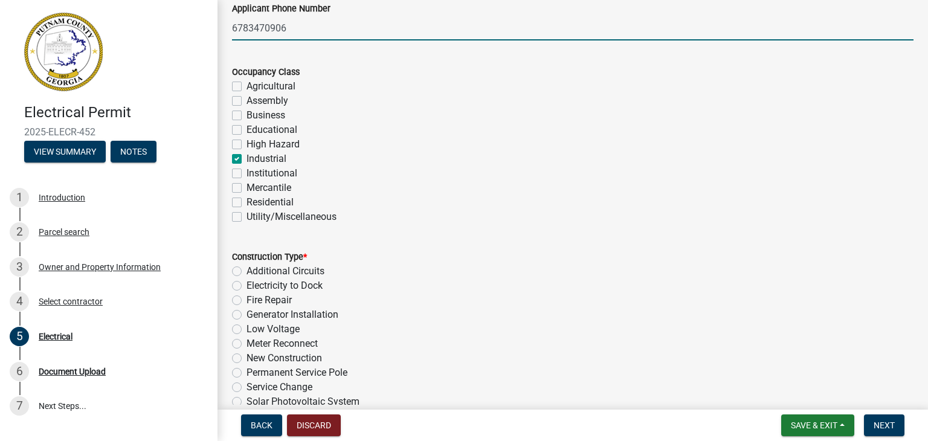
checkbox input "false"
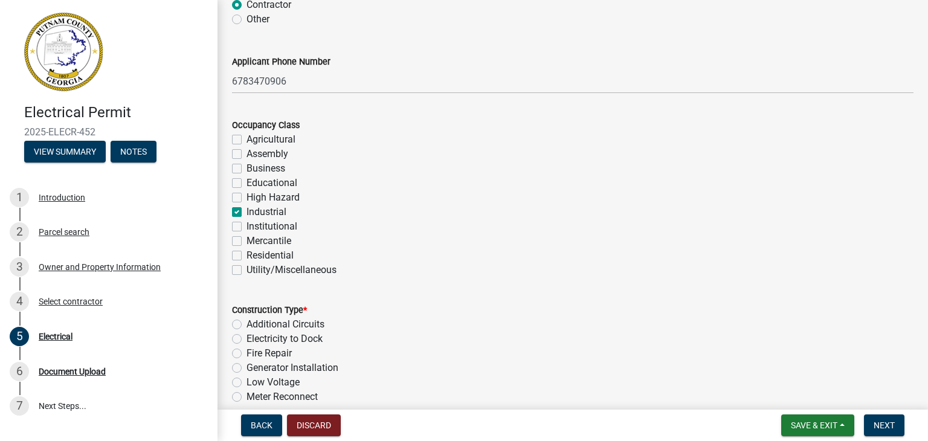
scroll to position [121, 0]
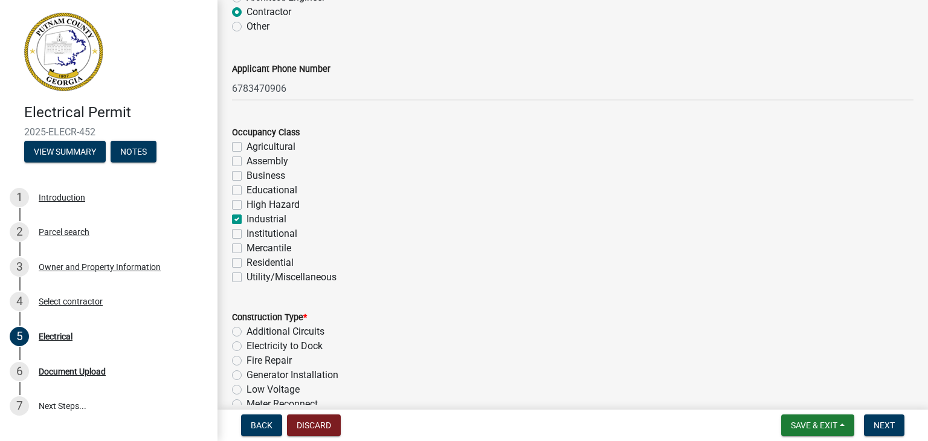
click at [239, 213] on div "Industrial" at bounding box center [572, 219] width 681 height 14
click at [246, 216] on label "Industrial" at bounding box center [266, 219] width 40 height 14
click at [246, 216] on input "Industrial" at bounding box center [250, 216] width 8 height 8
checkbox input "false"
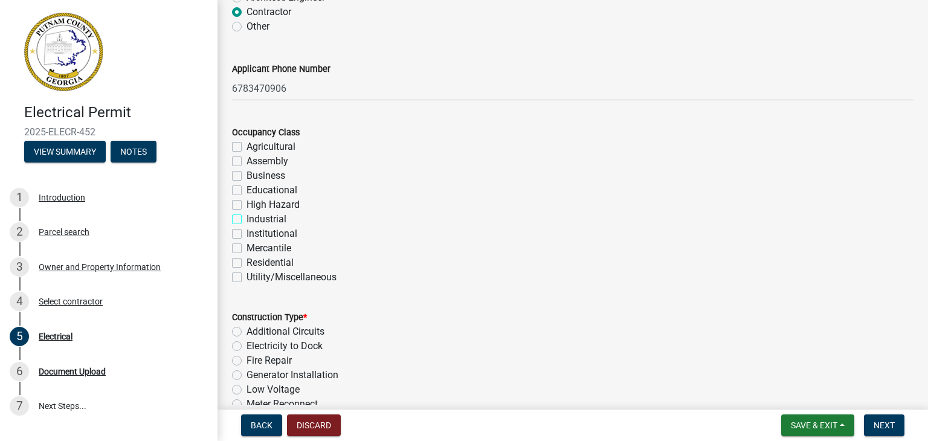
checkbox input "false"
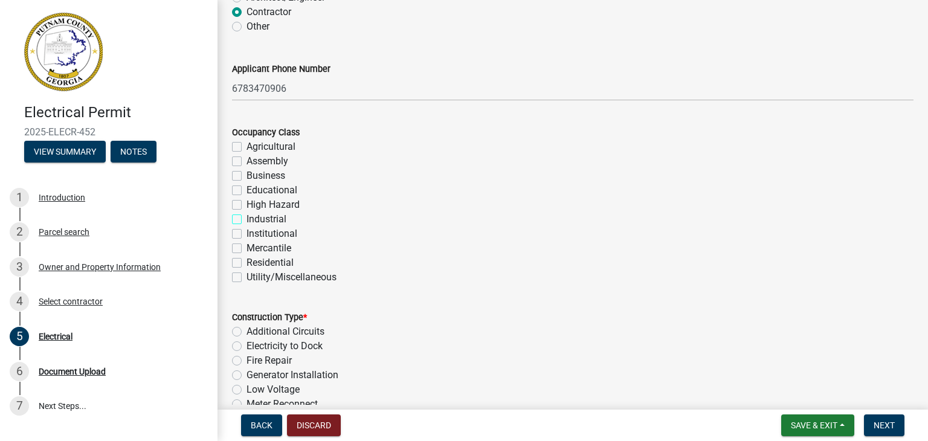
checkbox input "false"
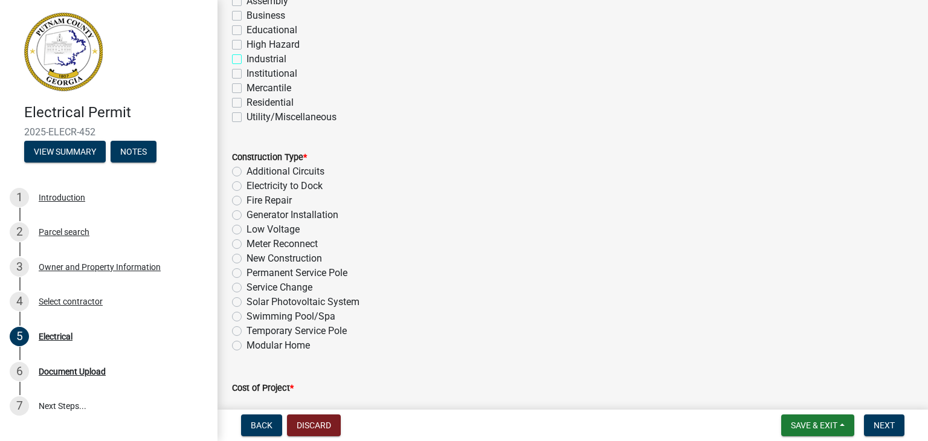
scroll to position [302, 0]
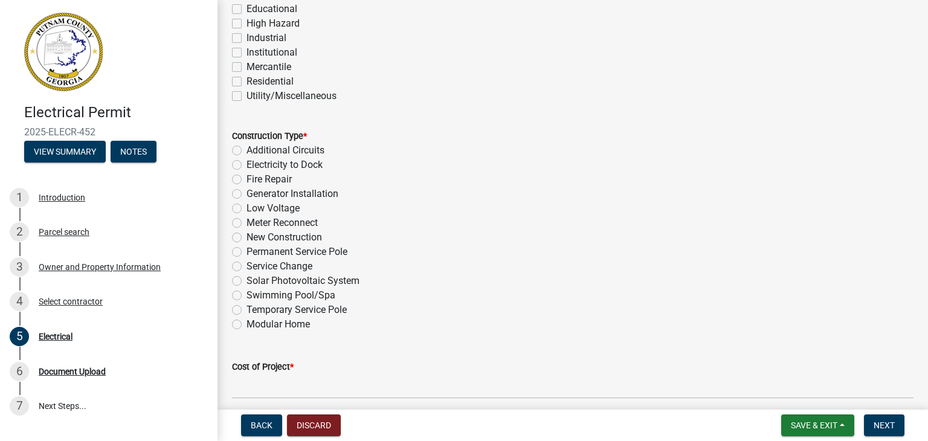
click at [237, 260] on div "Service Change" at bounding box center [572, 266] width 681 height 14
click at [246, 264] on label "Service Change" at bounding box center [279, 266] width 66 height 14
click at [246, 264] on input "Service Change" at bounding box center [250, 263] width 8 height 8
radio input "true"
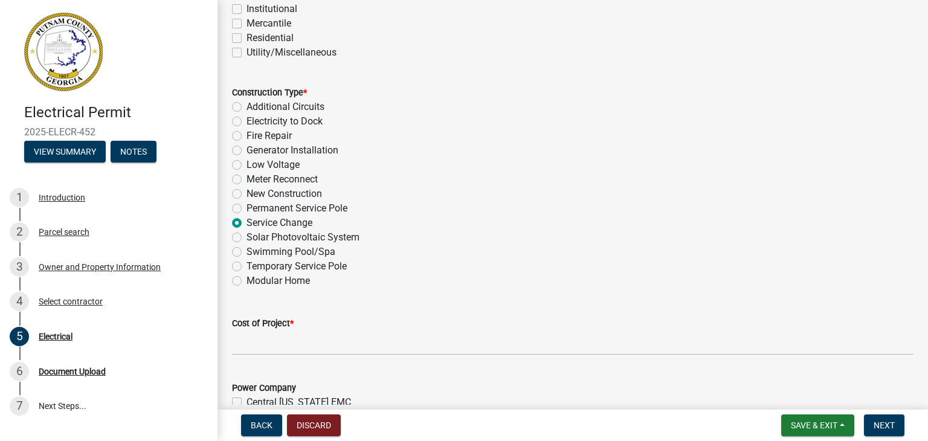
scroll to position [483, 0]
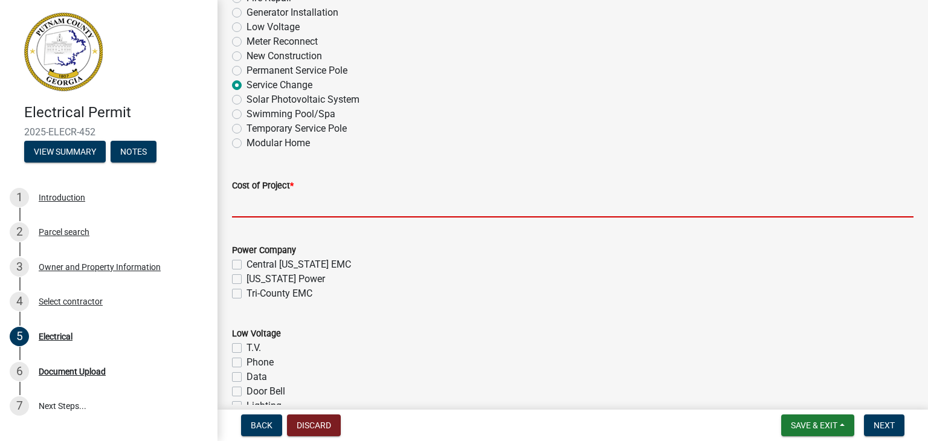
click at [309, 211] on input "text" at bounding box center [572, 205] width 681 height 25
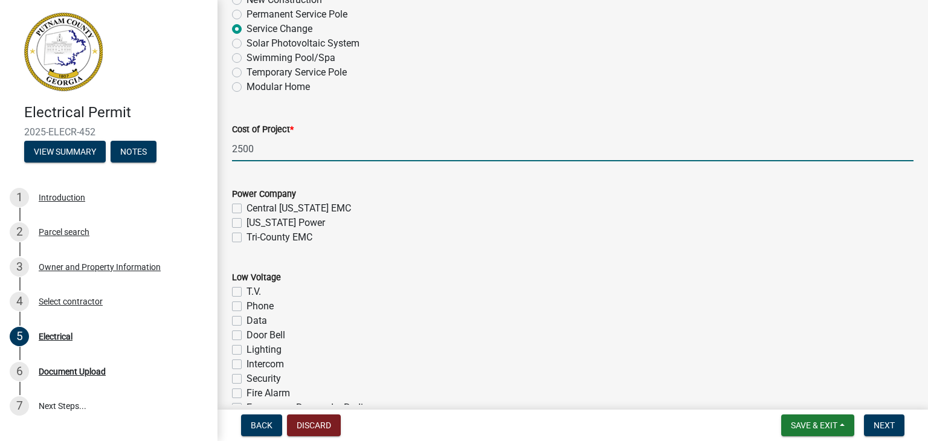
scroll to position [664, 0]
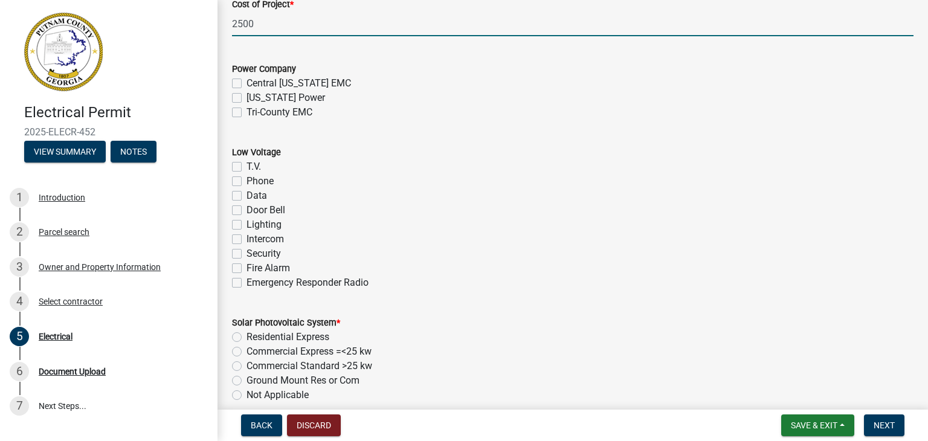
type input "2500"
click at [246, 115] on label "Tri-County EMC" at bounding box center [279, 112] width 66 height 14
click at [246, 113] on input "Tri-County EMC" at bounding box center [250, 109] width 8 height 8
checkbox input "true"
checkbox input "false"
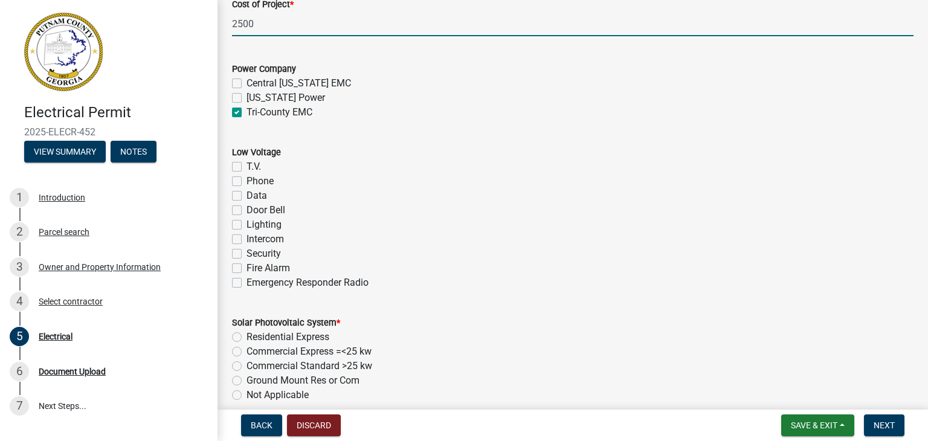
checkbox input "false"
checkbox input "true"
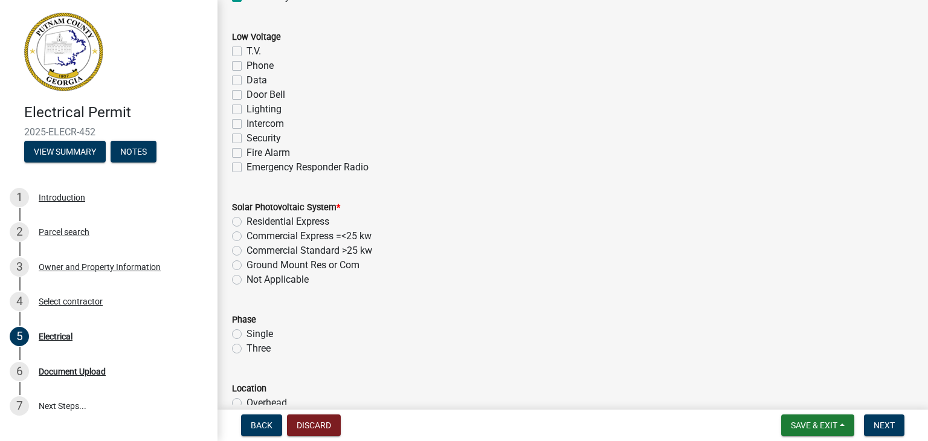
scroll to position [785, 0]
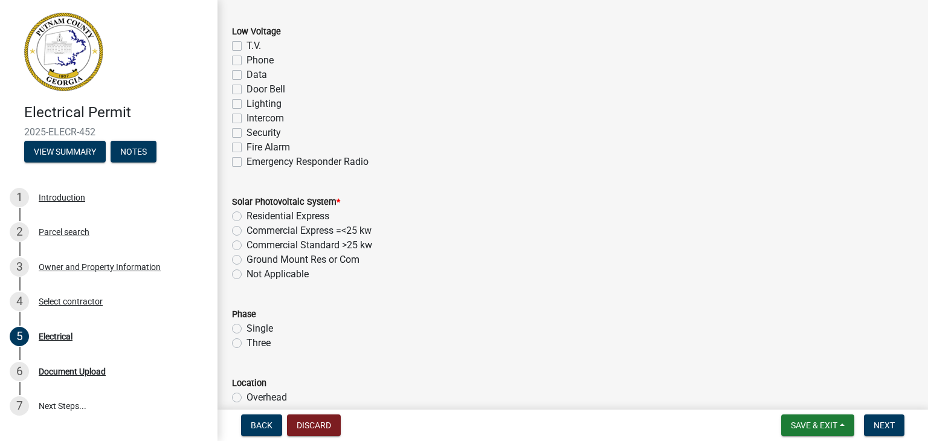
click at [246, 216] on label "Residential Express" at bounding box center [287, 216] width 83 height 14
click at [246, 216] on input "Residential Express" at bounding box center [250, 213] width 8 height 8
radio input "true"
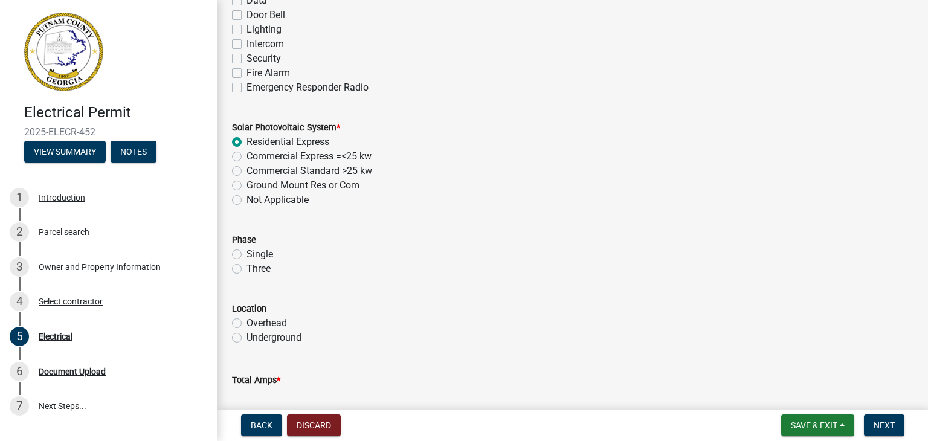
scroll to position [906, 0]
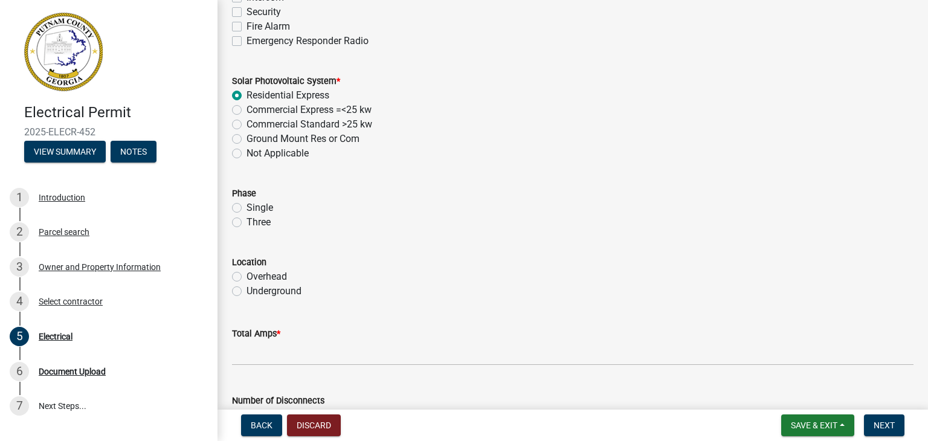
click at [243, 208] on div "Single" at bounding box center [572, 207] width 681 height 14
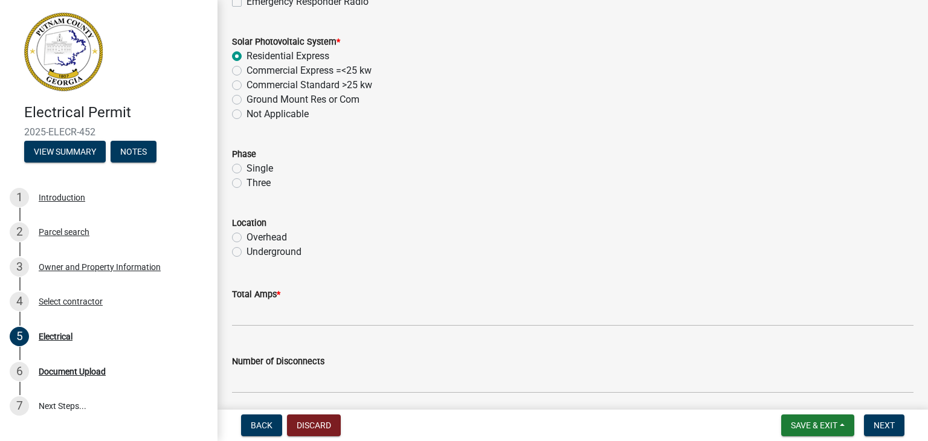
scroll to position [966, 0]
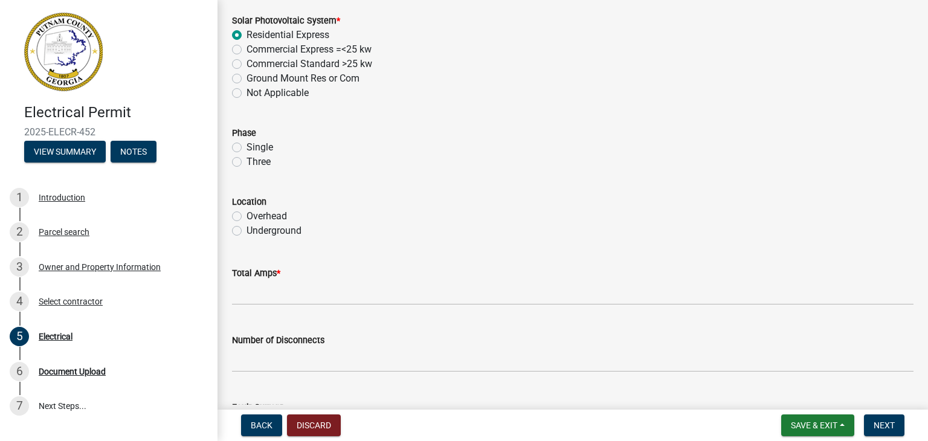
click at [246, 150] on label "Single" at bounding box center [259, 147] width 27 height 14
click at [246, 148] on input "Single" at bounding box center [250, 144] width 8 height 8
radio input "true"
click at [248, 231] on label "Underground" at bounding box center [273, 230] width 55 height 14
click at [248, 231] on input "Underground" at bounding box center [250, 227] width 8 height 8
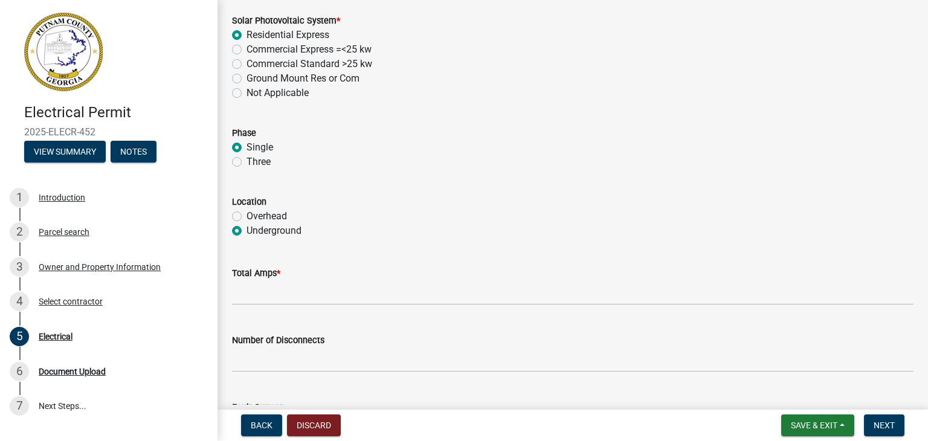
radio input "true"
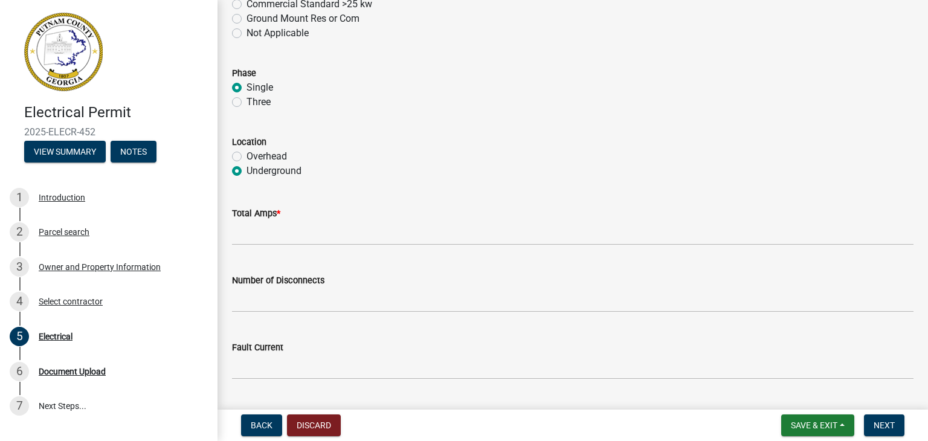
scroll to position [1027, 0]
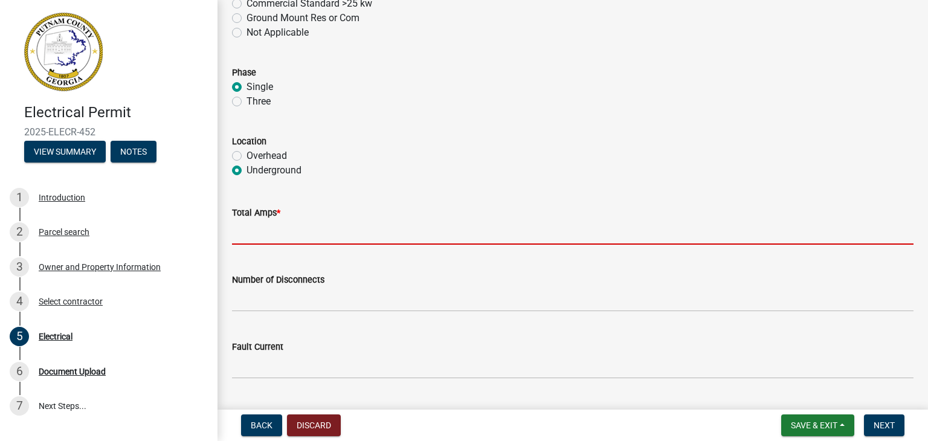
click at [258, 239] on input "text" at bounding box center [572, 232] width 681 height 25
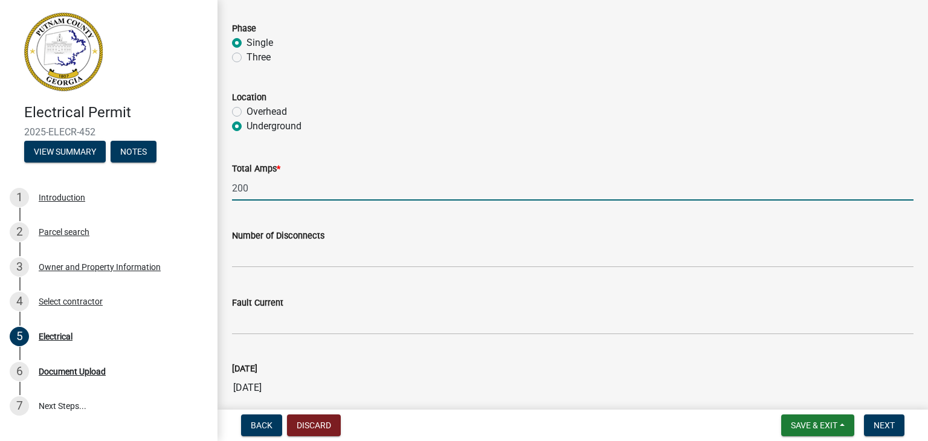
scroll to position [1208, 0]
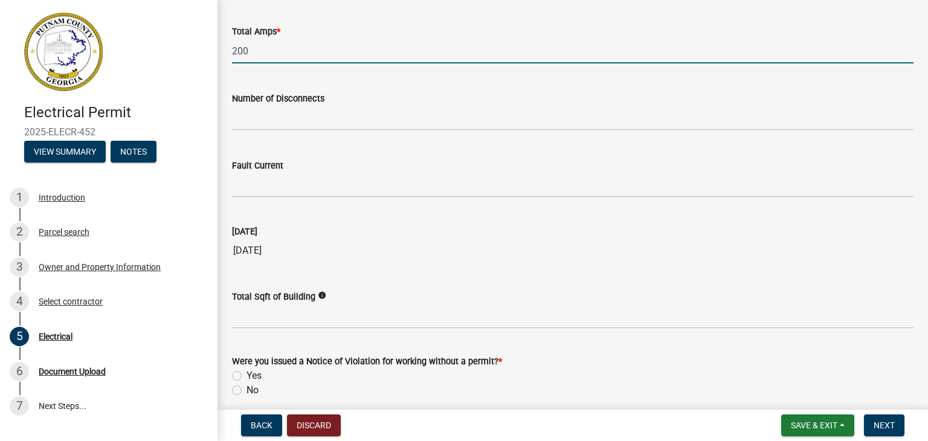
type input "200"
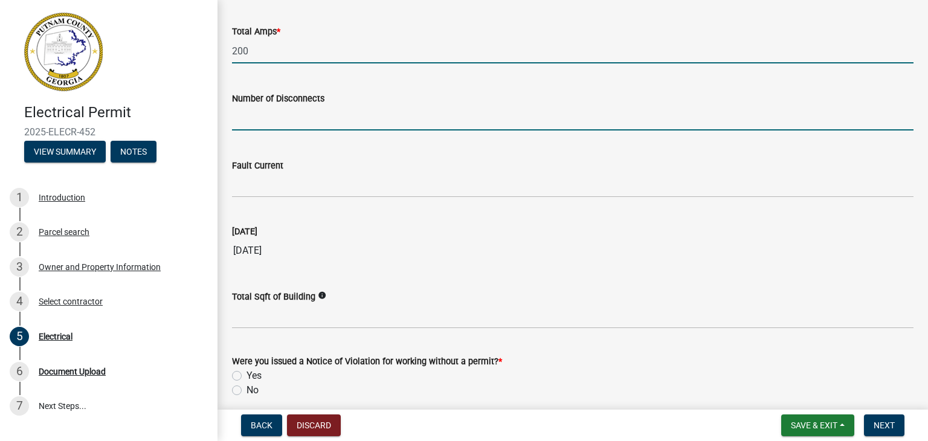
click at [288, 124] on input "text" at bounding box center [572, 118] width 681 height 25
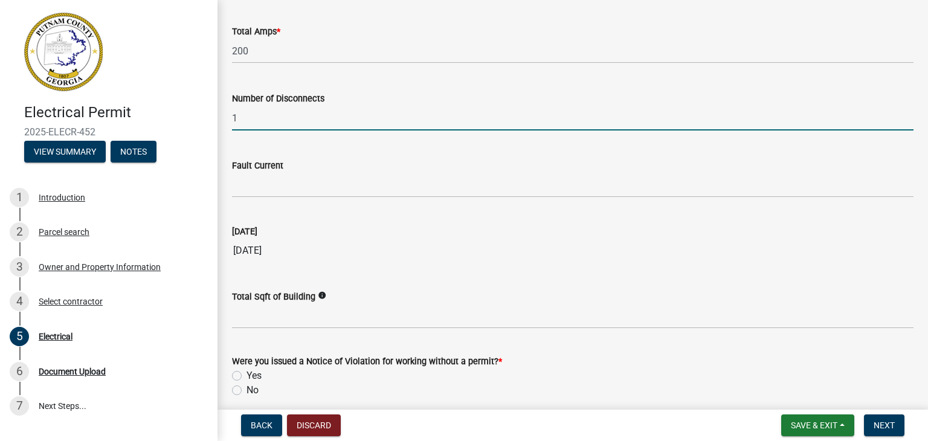
scroll to position [1258, 0]
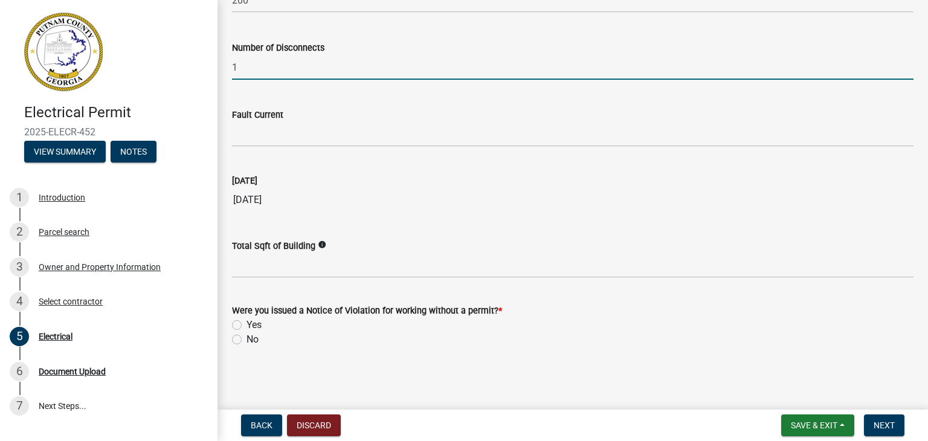
type input "1"
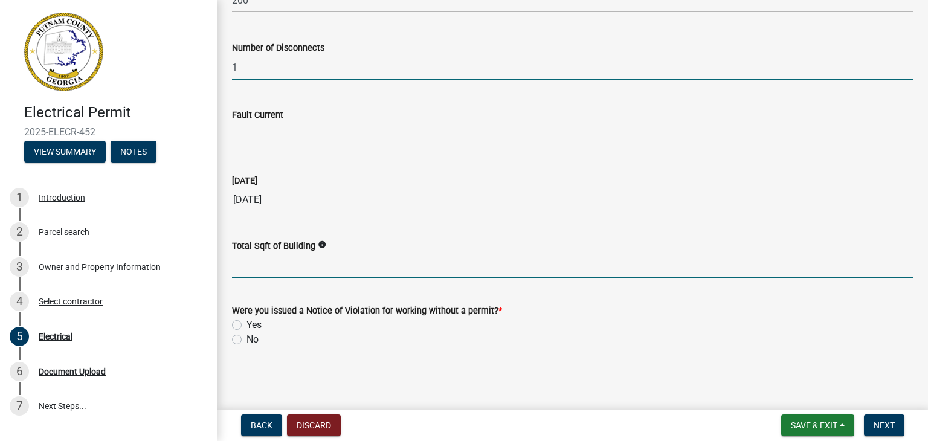
click at [259, 268] on input "text" at bounding box center [572, 265] width 681 height 25
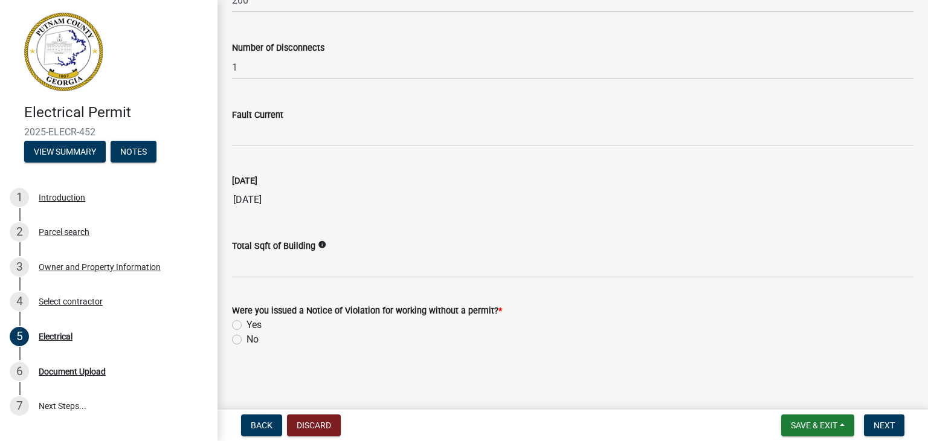
click at [239, 333] on div "No" at bounding box center [572, 339] width 681 height 14
click at [246, 338] on label "No" at bounding box center [252, 339] width 12 height 14
click at [246, 338] on input "No" at bounding box center [250, 336] width 8 height 8
radio input "true"
click at [874, 421] on span "Next" at bounding box center [883, 425] width 21 height 10
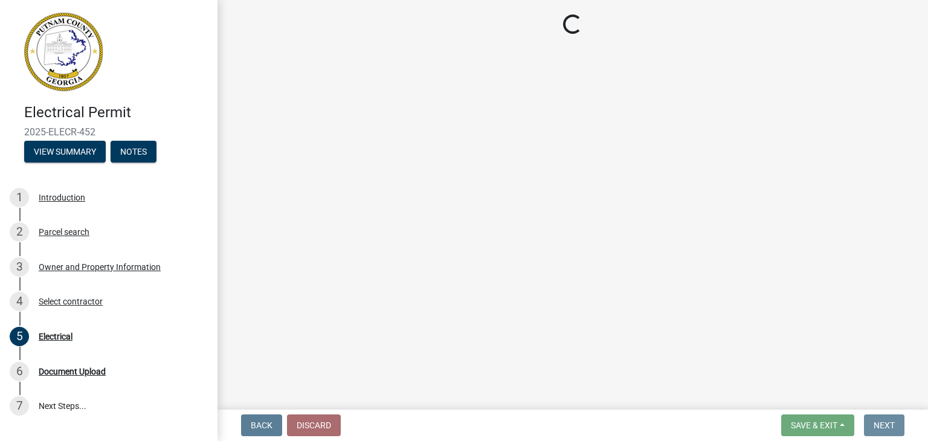
scroll to position [0, 0]
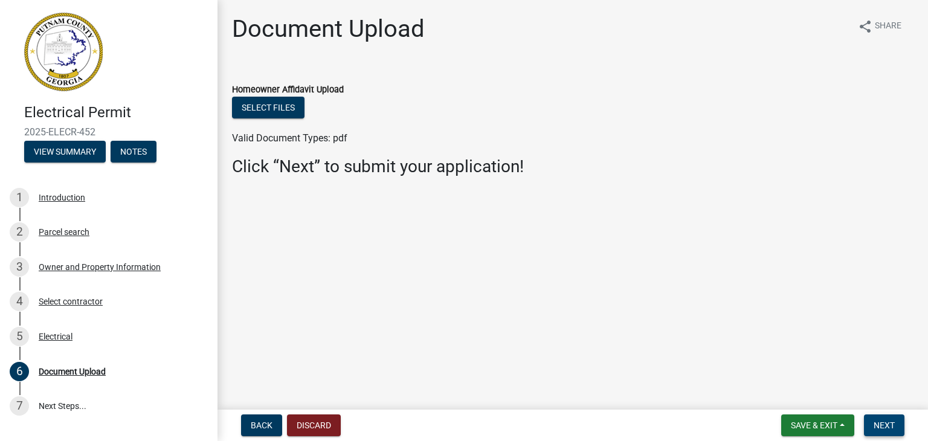
click at [872, 424] on button "Next" at bounding box center [884, 425] width 40 height 22
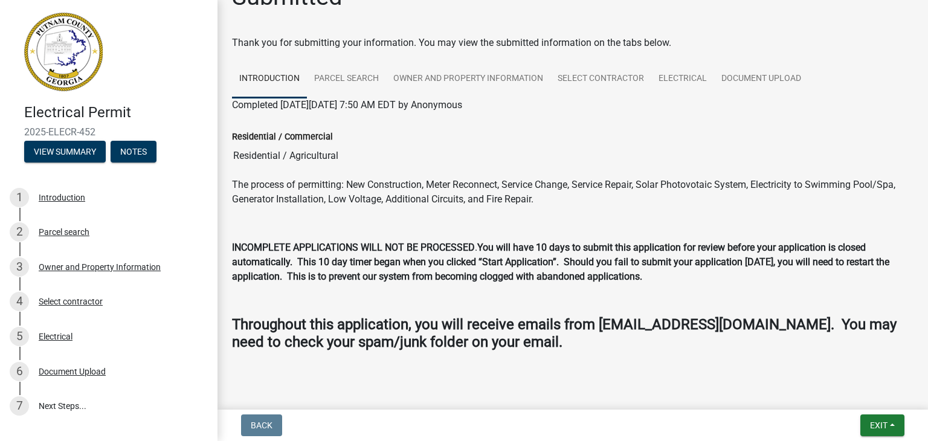
scroll to position [49, 0]
